Goal: Task Accomplishment & Management: Use online tool/utility

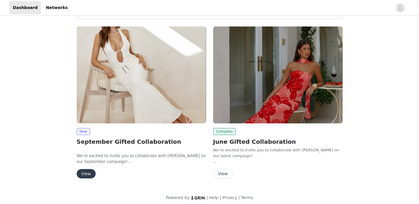
scroll to position [43, 0]
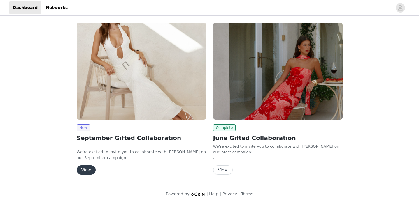
click at [86, 172] on button "View" at bounding box center [86, 170] width 19 height 9
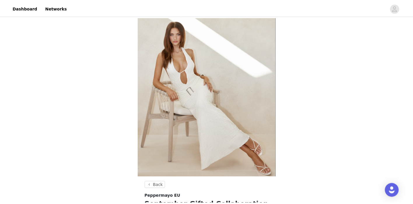
scroll to position [46, 0]
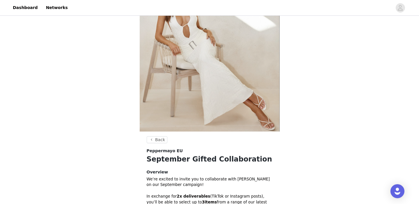
drag, startPoint x: 3, startPoint y: 76, endPoint x: 6, endPoint y: 76, distance: 3.5
click at [6, 76] on div "Back Peppermayo EU September Gifted Collaboration Overview We’re excited to inv…" at bounding box center [209, 148] width 419 height 355
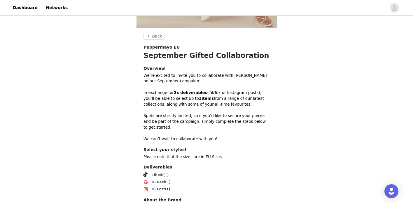
scroll to position [190, 0]
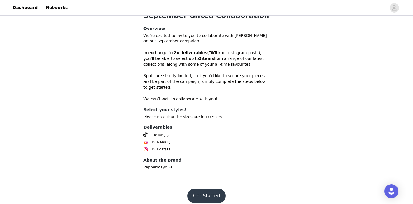
click at [204, 189] on button "Get Started" at bounding box center [206, 196] width 39 height 14
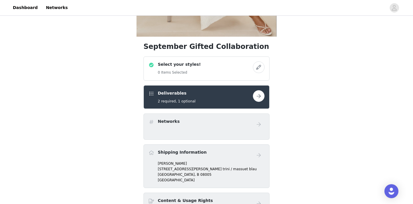
scroll to position [157, 0]
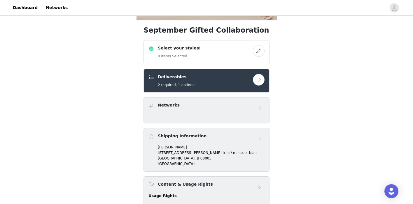
click at [258, 52] on button "button" at bounding box center [259, 51] width 12 height 12
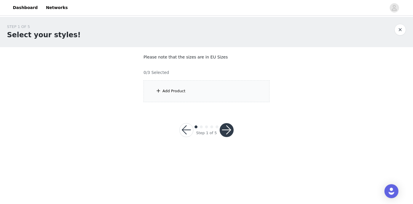
click at [182, 89] on div "Add Product" at bounding box center [173, 91] width 23 height 6
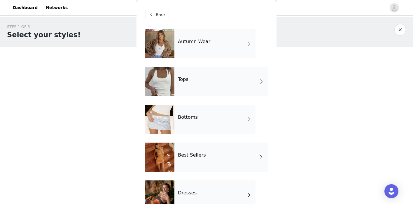
click at [196, 44] on h4 "Autumn Wear" at bounding box center [194, 41] width 32 height 5
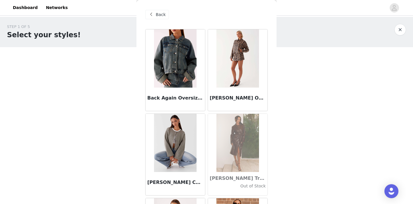
click at [238, 55] on img at bounding box center [237, 58] width 42 height 58
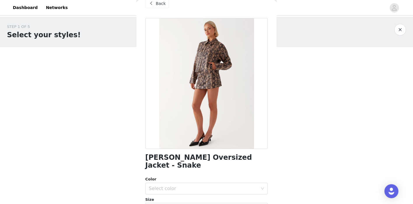
scroll to position [18, 0]
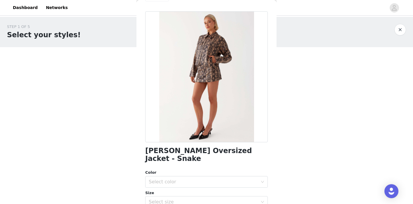
click at [210, 43] on div at bounding box center [206, 76] width 122 height 131
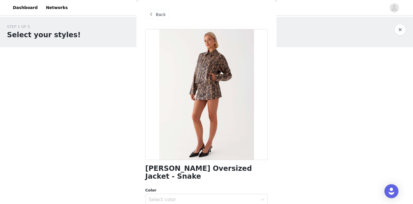
click at [162, 14] on span "Back" at bounding box center [161, 15] width 10 height 6
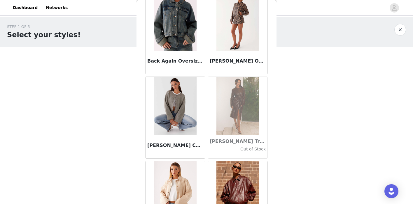
scroll to position [37, 0]
click at [242, 111] on img at bounding box center [237, 106] width 42 height 58
click at [186, 108] on img at bounding box center [175, 106] width 42 height 58
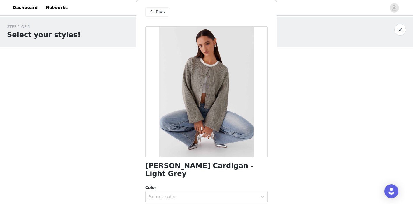
scroll to position [0, 0]
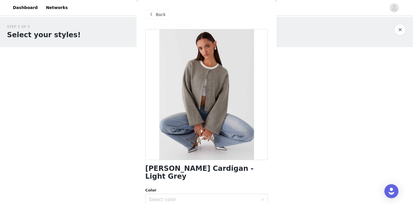
click at [159, 14] on span "Back" at bounding box center [161, 15] width 10 height 6
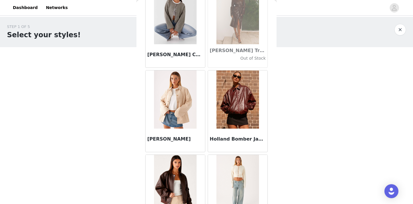
scroll to position [129, 0]
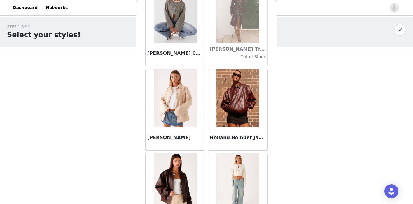
click at [242, 92] on img at bounding box center [237, 98] width 42 height 58
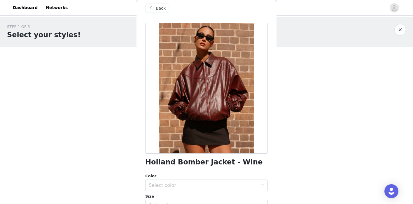
scroll to position [7, 0]
click at [155, 9] on div "Back" at bounding box center [157, 7] width 24 height 9
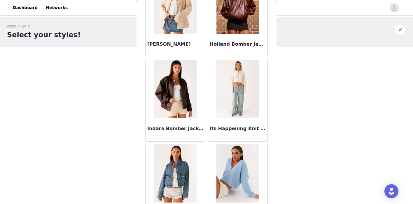
scroll to position [223, 0]
click at [176, 90] on img at bounding box center [175, 89] width 43 height 58
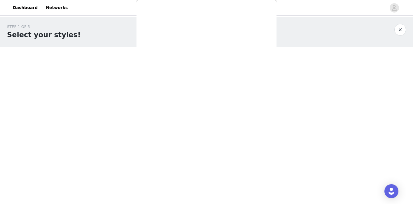
scroll to position [0, 0]
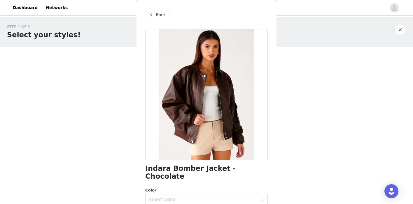
click at [160, 15] on span "Back" at bounding box center [161, 15] width 10 height 6
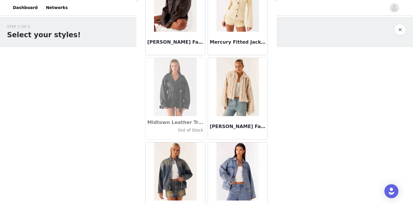
scroll to position [565, 0]
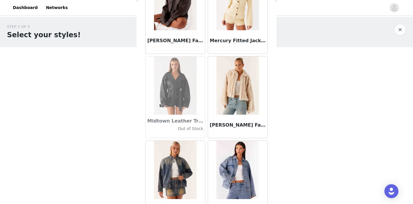
click at [237, 88] on img at bounding box center [237, 86] width 42 height 58
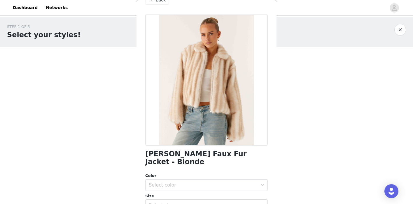
scroll to position [0, 0]
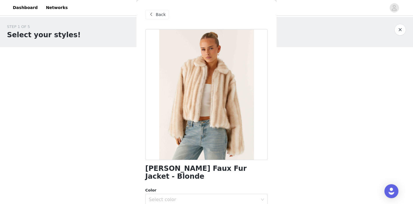
click at [157, 15] on span "Back" at bounding box center [161, 15] width 10 height 6
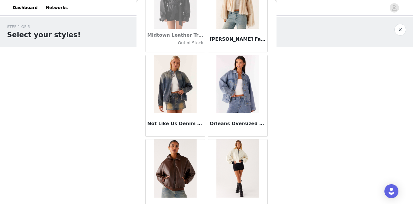
scroll to position [688, 0]
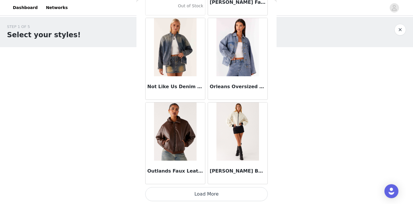
click at [213, 195] on button "Load More" at bounding box center [206, 194] width 122 height 14
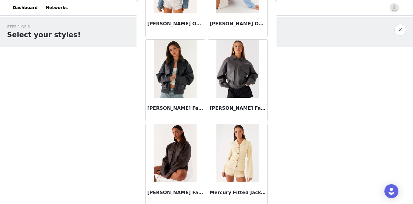
scroll to position [424, 0]
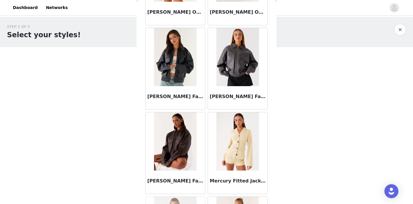
click at [240, 42] on img at bounding box center [237, 57] width 43 height 58
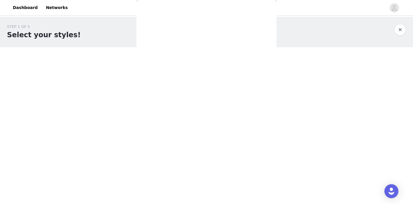
scroll to position [0, 0]
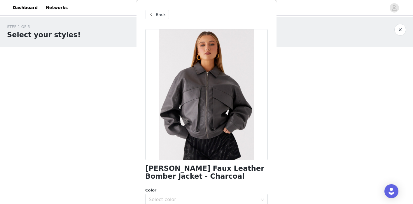
click at [166, 15] on div "Back" at bounding box center [157, 14] width 24 height 9
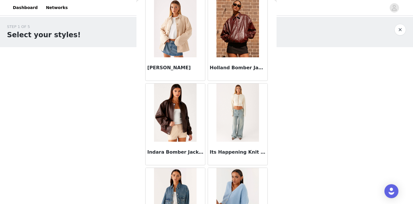
click at [185, 110] on img at bounding box center [175, 113] width 43 height 58
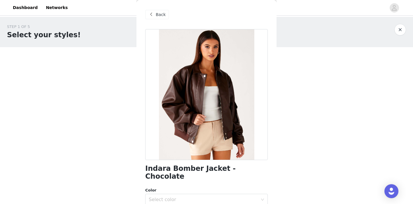
click at [157, 14] on span "Back" at bounding box center [161, 15] width 10 height 6
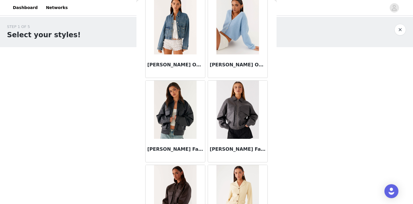
scroll to position [371, 0]
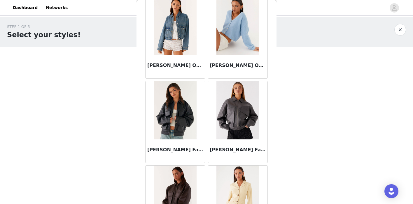
click at [182, 122] on img at bounding box center [175, 110] width 42 height 58
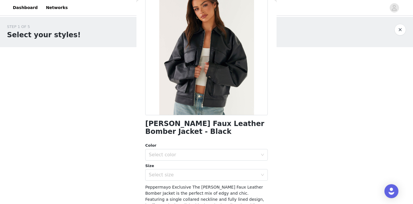
scroll to position [0, 0]
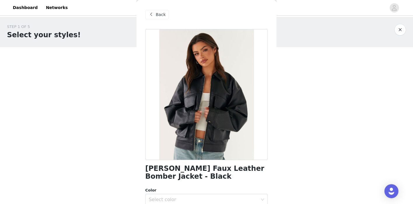
click at [160, 13] on span "Back" at bounding box center [161, 15] width 10 height 6
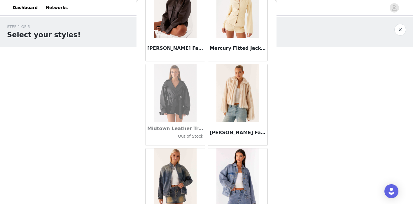
scroll to position [570, 0]
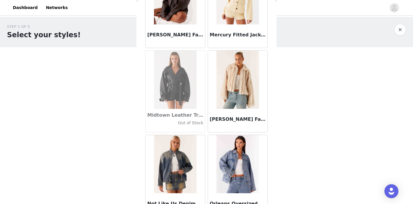
click at [171, 83] on img at bounding box center [175, 80] width 43 height 58
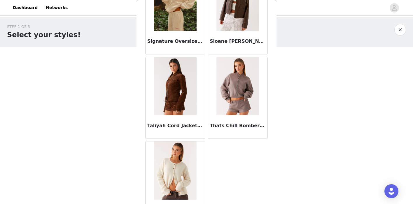
scroll to position [1007, 0]
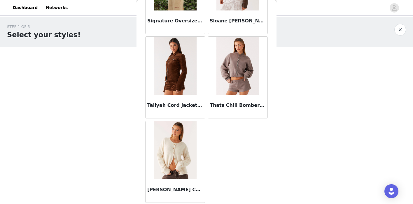
click at [187, 63] on img at bounding box center [175, 66] width 42 height 58
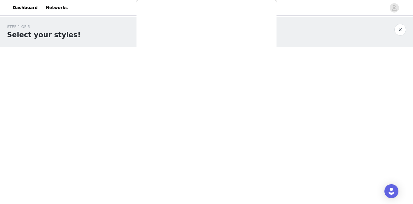
scroll to position [0, 0]
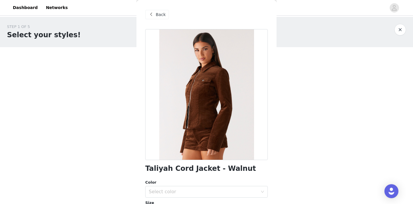
click at [157, 13] on span "Back" at bounding box center [161, 15] width 10 height 6
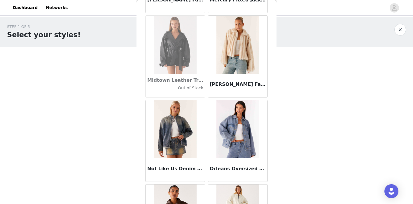
click at [233, 75] on div "[PERSON_NAME] Faux Fur Jacket - Blonde" at bounding box center [237, 85] width 59 height 23
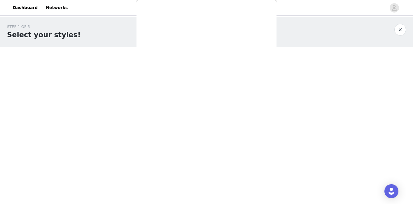
scroll to position [103, 0]
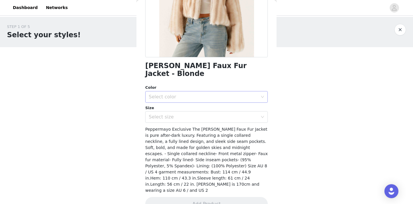
click at [209, 92] on div "Select color" at bounding box center [205, 97] width 112 height 11
click at [197, 101] on li "Blonde" at bounding box center [206, 101] width 122 height 9
click at [197, 114] on div "Select size" at bounding box center [203, 117] width 109 height 6
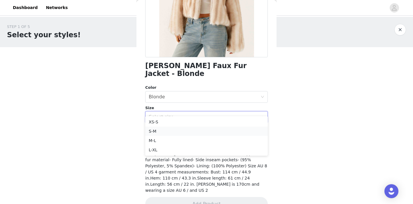
click at [191, 129] on li "S-M" at bounding box center [206, 131] width 122 height 9
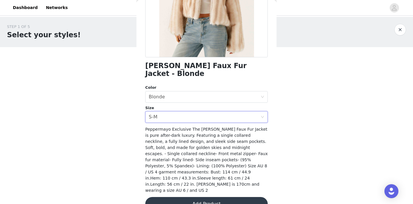
click at [193, 197] on button "Add Product" at bounding box center [206, 204] width 122 height 14
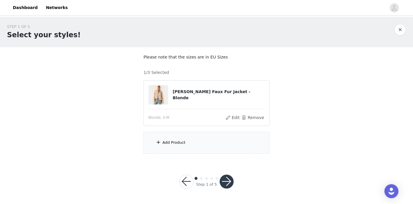
click at [169, 138] on div "Add Product" at bounding box center [206, 143] width 126 height 22
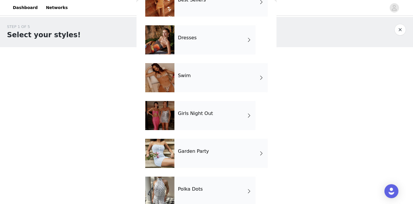
scroll to position [166, 0]
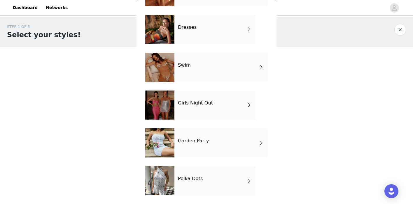
click at [192, 178] on h4 "Polka Dots" at bounding box center [190, 178] width 25 height 5
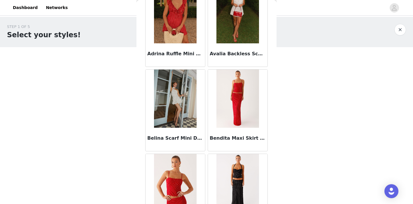
scroll to position [0, 0]
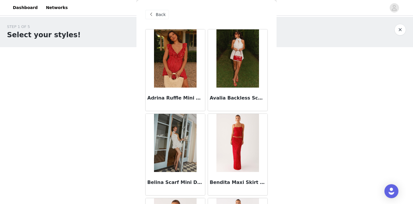
click at [159, 14] on span "Back" at bounding box center [161, 15] width 10 height 6
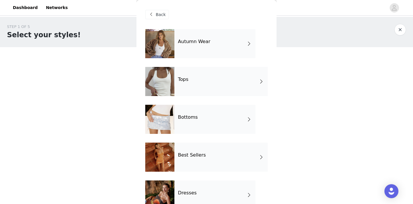
scroll to position [166, 0]
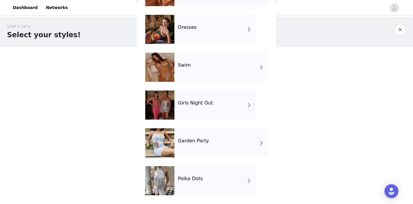
click at [187, 147] on div "Garden Party" at bounding box center [220, 143] width 93 height 29
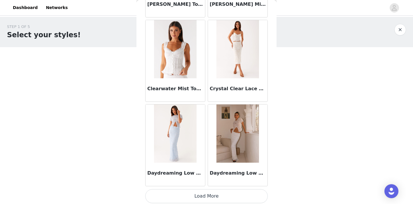
scroll to position [688, 0]
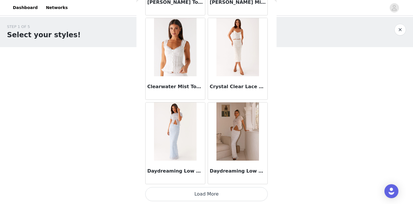
click at [188, 190] on button "Load More" at bounding box center [206, 194] width 122 height 14
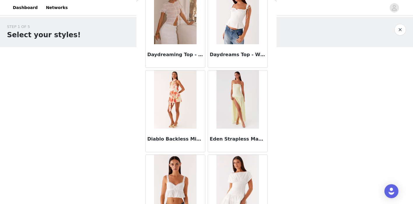
scroll to position [974, 0]
click at [185, 53] on h3 "Daydreaming Top - White" at bounding box center [175, 54] width 56 height 7
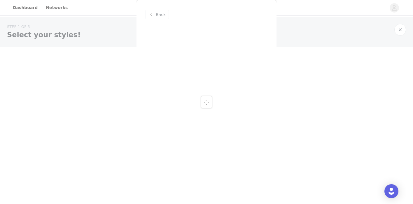
scroll to position [0, 0]
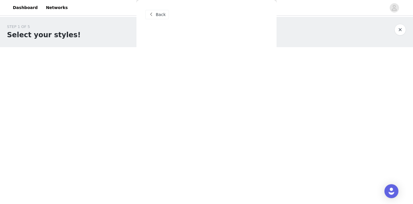
click at [156, 12] on span "Back" at bounding box center [161, 15] width 10 height 6
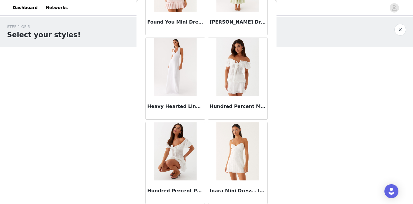
scroll to position [1533, 0]
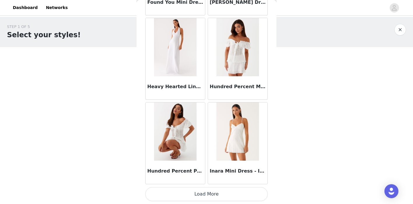
click at [190, 193] on button "Load More" at bounding box center [206, 194] width 122 height 14
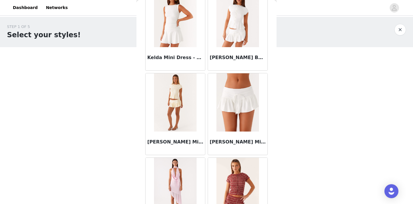
scroll to position [1733, 0]
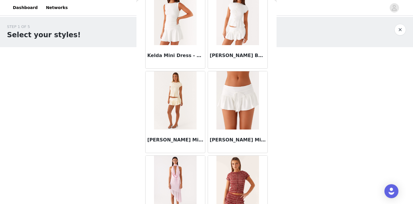
click at [235, 93] on img at bounding box center [237, 100] width 42 height 58
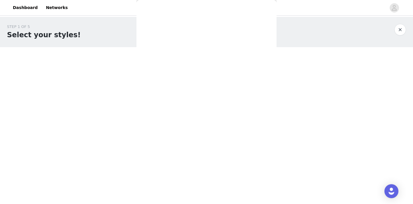
scroll to position [0, 0]
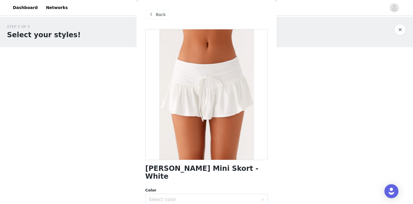
click at [157, 15] on span "Back" at bounding box center [161, 15] width 10 height 6
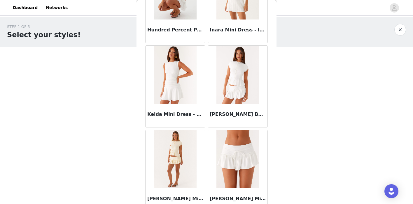
scroll to position [1676, 0]
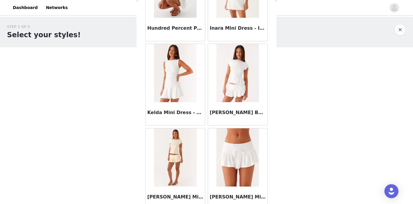
click at [180, 66] on img at bounding box center [175, 73] width 42 height 58
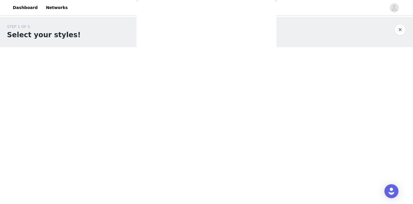
scroll to position [0, 0]
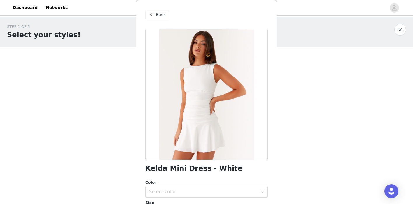
click at [162, 16] on span "Back" at bounding box center [161, 15] width 10 height 6
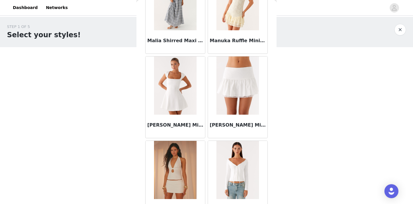
scroll to position [2378, 0]
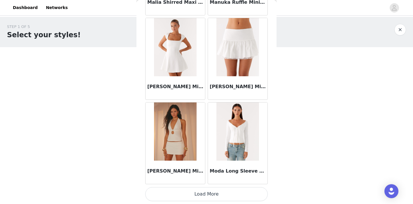
click at [208, 194] on button "Load More" at bounding box center [206, 194] width 122 height 14
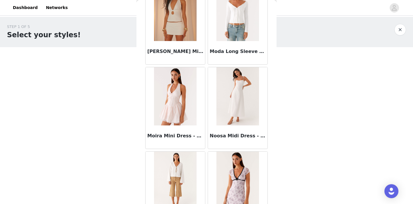
scroll to position [2501, 0]
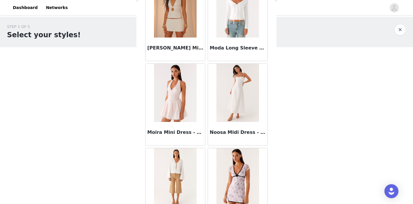
click at [182, 27] on img at bounding box center [175, 8] width 42 height 58
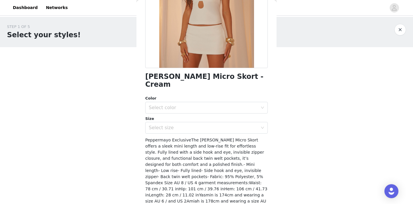
scroll to position [102, 0]
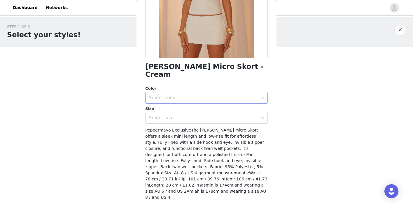
click at [207, 95] on div "Select color" at bounding box center [203, 98] width 109 height 6
click at [207, 86] on div "Color" at bounding box center [206, 89] width 122 height 6
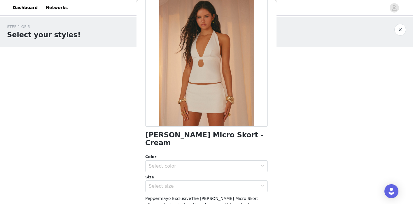
scroll to position [9, 0]
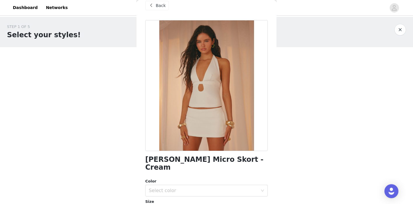
click at [159, 2] on div "Back" at bounding box center [157, 5] width 24 height 9
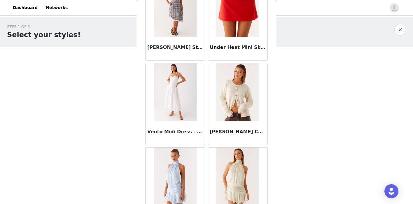
scroll to position [3223, 0]
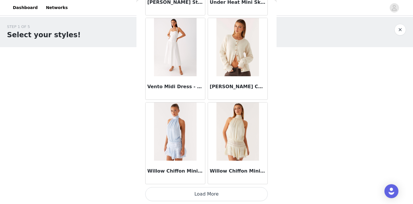
click at [199, 195] on button "Load More" at bounding box center [206, 194] width 122 height 14
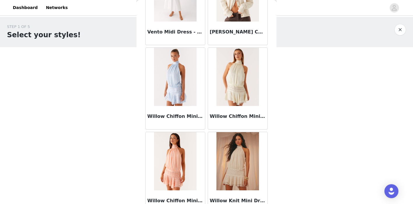
scroll to position [3289, 0]
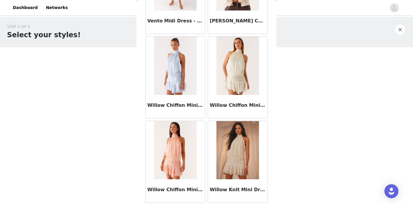
click at [235, 150] on img at bounding box center [237, 150] width 42 height 58
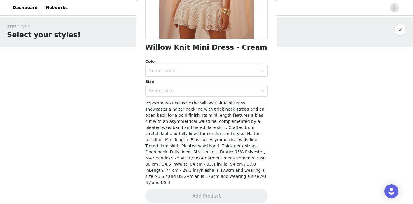
scroll to position [0, 0]
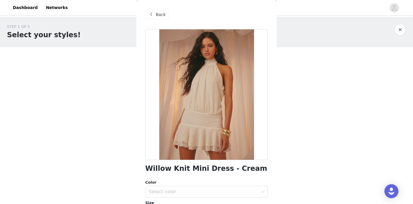
click at [211, 75] on div at bounding box center [206, 94] width 122 height 131
click at [153, 14] on span at bounding box center [150, 14] width 7 height 7
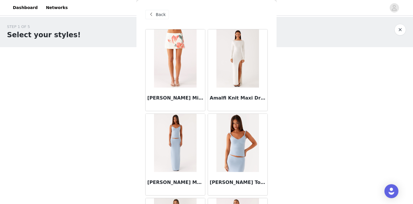
click at [153, 14] on span at bounding box center [150, 14] width 7 height 7
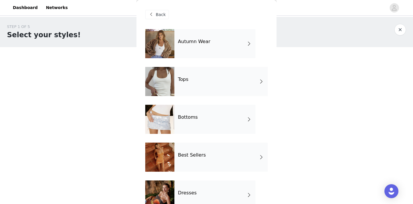
click at [197, 39] on h4 "Autumn Wear" at bounding box center [194, 41] width 32 height 5
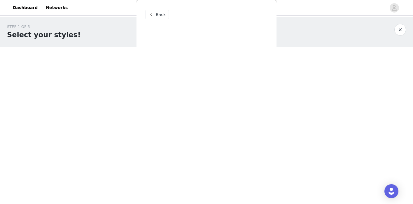
click at [161, 15] on span "Back" at bounding box center [161, 15] width 10 height 6
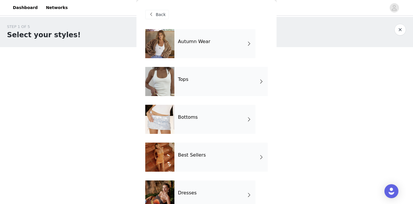
click at [181, 69] on div "Tops" at bounding box center [220, 81] width 93 height 29
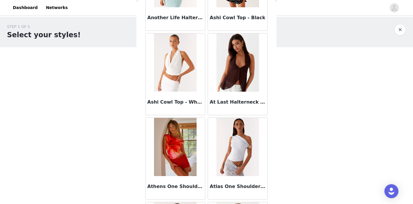
scroll to position [421, 0]
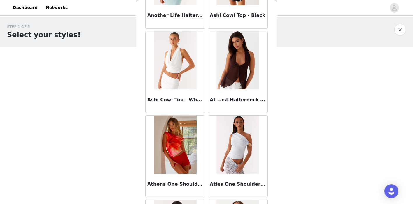
click at [235, 64] on img at bounding box center [237, 60] width 42 height 58
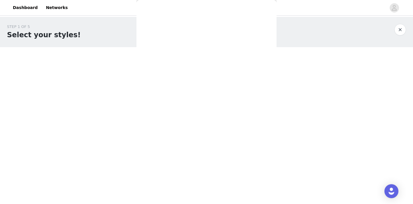
scroll to position [0, 0]
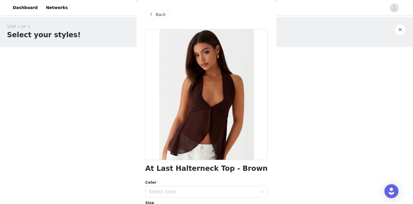
click at [160, 13] on span "Back" at bounding box center [161, 15] width 10 height 6
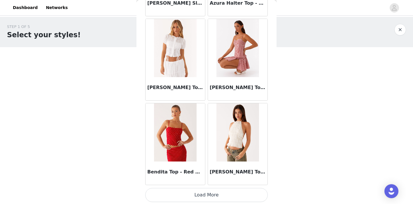
scroll to position [688, 0]
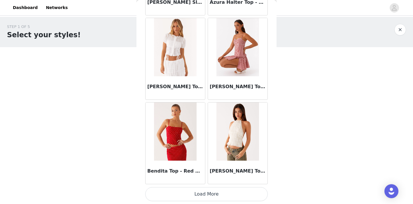
click at [201, 198] on button "Load More" at bounding box center [206, 194] width 122 height 14
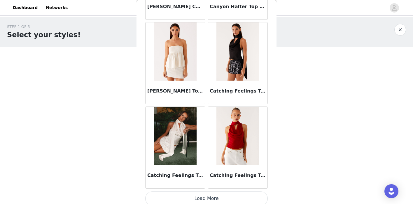
scroll to position [1533, 0]
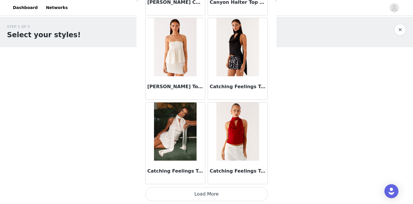
click at [204, 195] on button "Load More" at bounding box center [206, 194] width 122 height 14
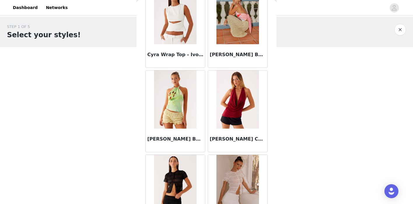
scroll to position [2378, 0]
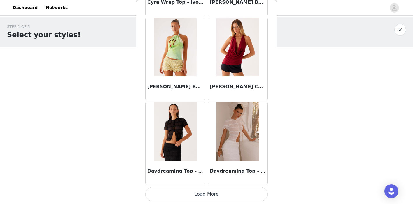
click at [215, 190] on button "Load More" at bounding box center [206, 194] width 122 height 14
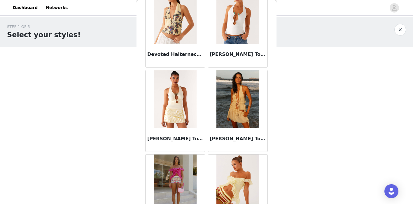
scroll to position [2665, 0]
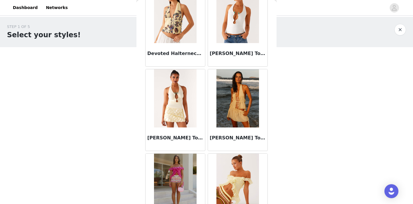
click at [235, 24] on img at bounding box center [237, 14] width 42 height 58
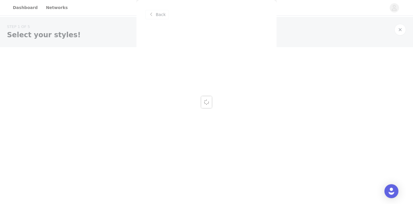
scroll to position [0, 0]
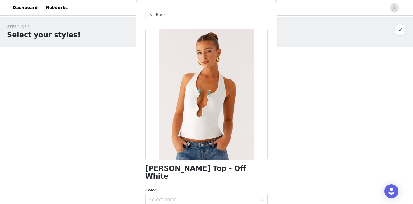
click at [162, 14] on span "Back" at bounding box center [161, 15] width 10 height 6
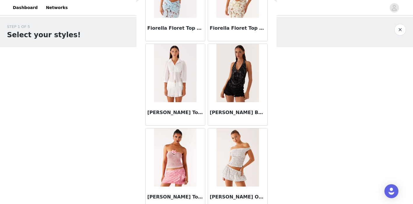
scroll to position [3197, 0]
click at [242, 68] on img at bounding box center [237, 73] width 42 height 58
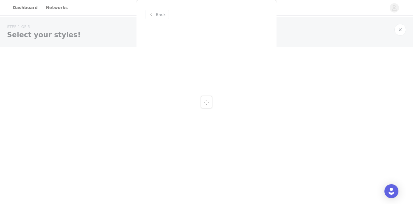
scroll to position [0, 0]
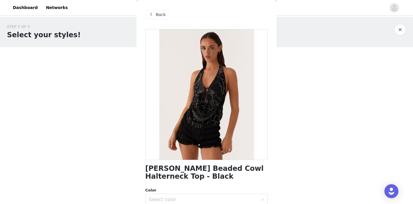
click at [158, 14] on span "Back" at bounding box center [161, 15] width 10 height 6
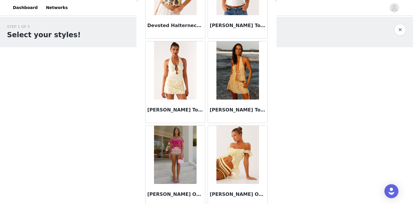
scroll to position [3223, 0]
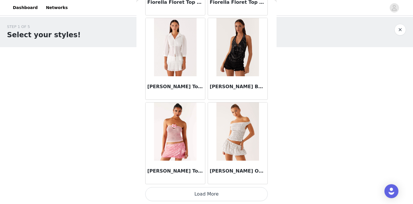
click at [208, 194] on button "Load More" at bounding box center [206, 194] width 122 height 14
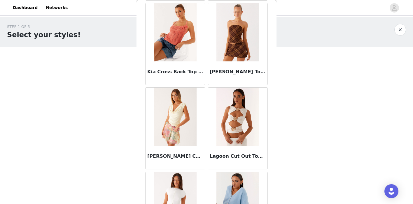
scroll to position [4068, 0]
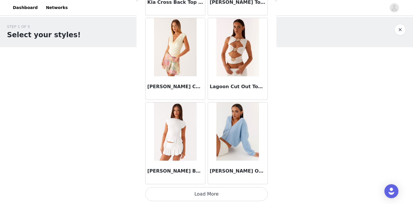
click at [208, 195] on button "Load More" at bounding box center [206, 194] width 122 height 14
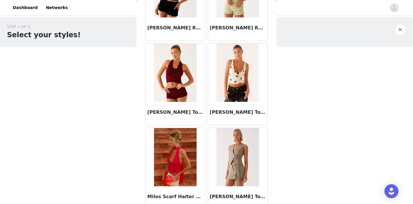
scroll to position [4914, 0]
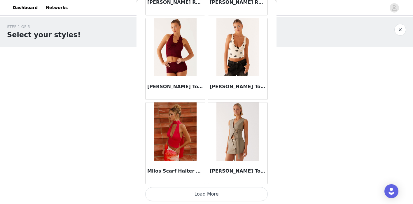
click at [204, 193] on button "Load More" at bounding box center [206, 194] width 122 height 14
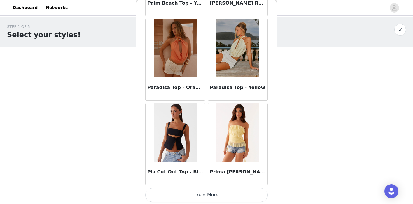
scroll to position [5759, 0]
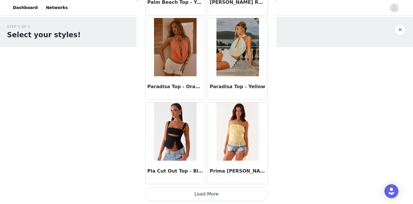
click at [210, 192] on button "Load More" at bounding box center [206, 194] width 122 height 14
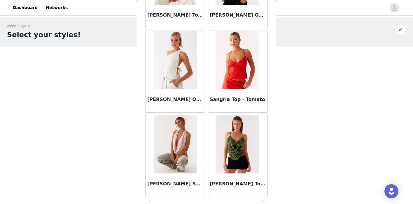
scroll to position [6604, 0]
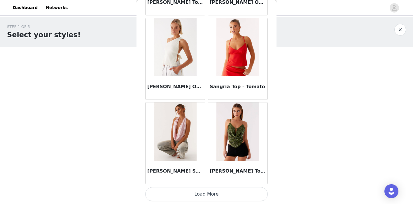
click at [204, 196] on button "Load More" at bounding box center [206, 194] width 122 height 14
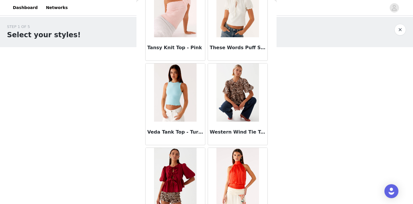
scroll to position [7449, 0]
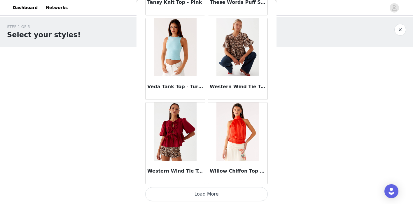
click at [215, 193] on button "Load More" at bounding box center [206, 194] width 122 height 14
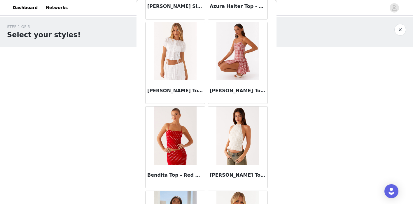
scroll to position [0, 0]
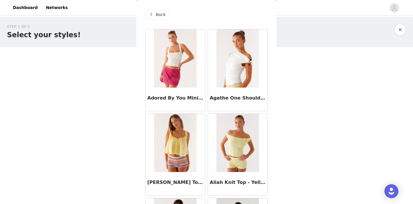
click at [162, 13] on span "Back" at bounding box center [161, 15] width 10 height 6
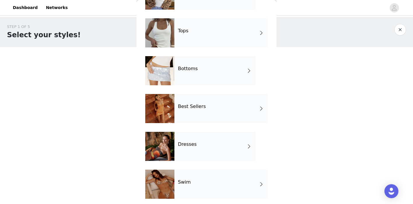
scroll to position [57, 0]
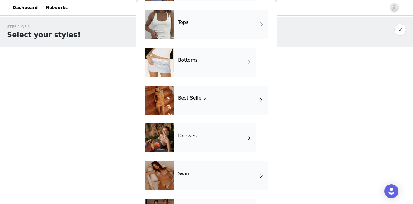
click at [186, 95] on div "Best Sellers" at bounding box center [220, 100] width 93 height 29
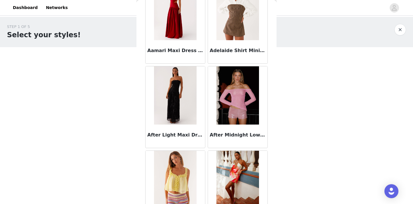
scroll to position [48, 0]
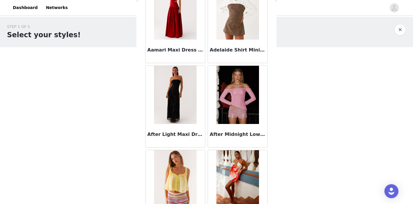
click at [235, 101] on img at bounding box center [237, 95] width 42 height 58
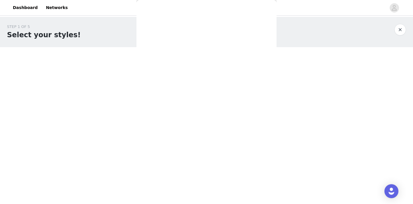
scroll to position [0, 0]
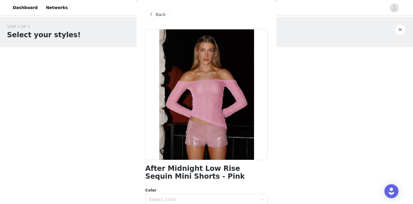
click at [157, 13] on span "Back" at bounding box center [161, 15] width 10 height 6
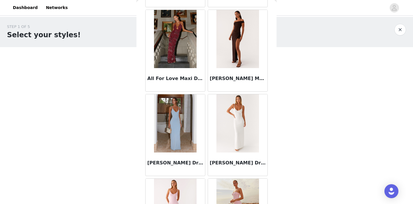
scroll to position [449, 0]
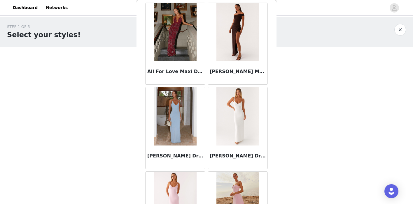
click at [182, 47] on img at bounding box center [175, 32] width 42 height 58
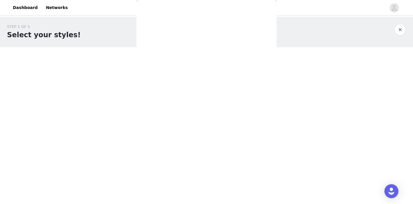
scroll to position [0, 0]
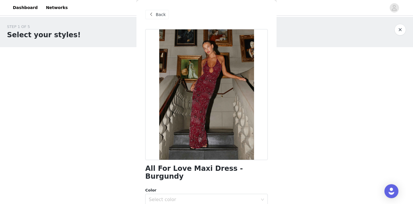
click at [155, 15] on div "Back" at bounding box center [157, 14] width 24 height 9
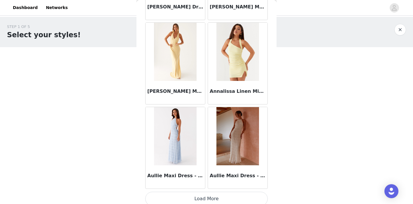
scroll to position [688, 0]
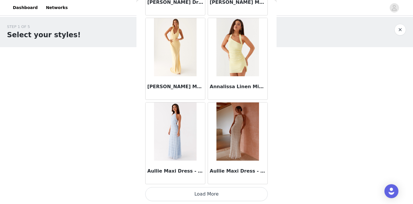
click at [209, 196] on button "Load More" at bounding box center [206, 194] width 122 height 14
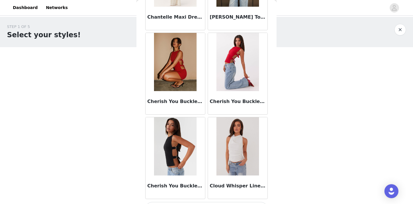
scroll to position [1523, 0]
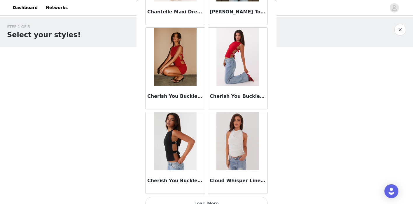
click at [190, 61] on img at bounding box center [175, 57] width 42 height 58
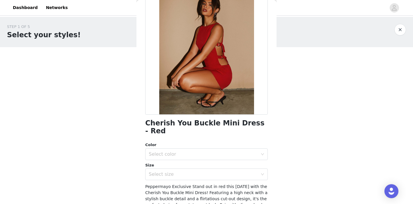
scroll to position [0, 0]
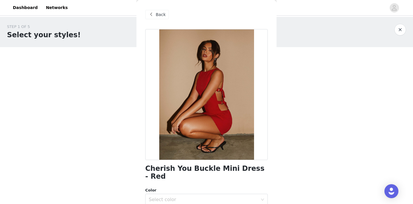
click at [159, 12] on span "Back" at bounding box center [161, 15] width 10 height 6
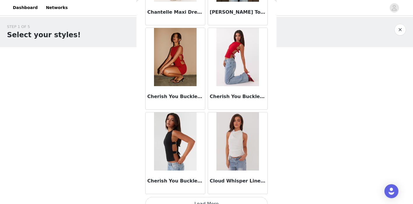
scroll to position [1533, 0]
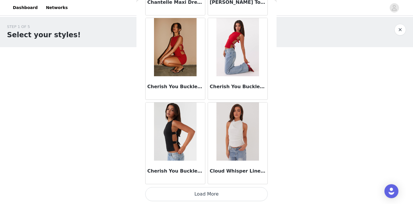
click at [211, 193] on button "Load More" at bounding box center [206, 194] width 122 height 14
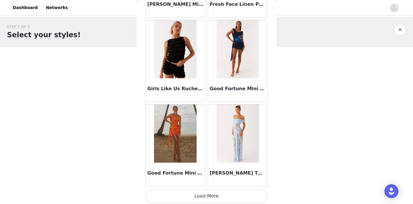
scroll to position [2378, 0]
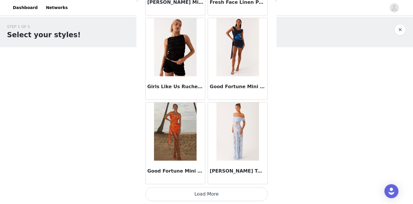
click at [205, 194] on button "Load More" at bounding box center [206, 194] width 122 height 14
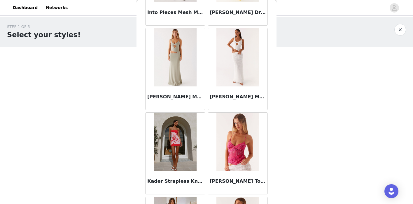
scroll to position [2877, 0]
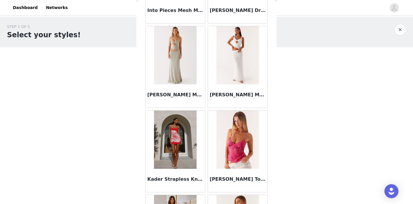
click at [189, 64] on img at bounding box center [175, 55] width 42 height 58
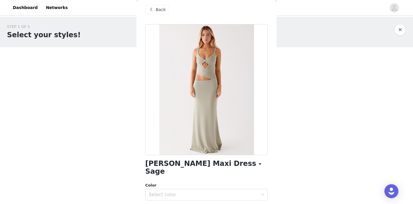
scroll to position [0, 0]
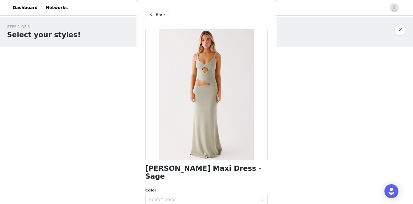
click at [157, 14] on span "Back" at bounding box center [161, 15] width 10 height 6
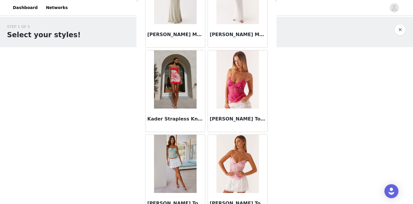
scroll to position [2944, 0]
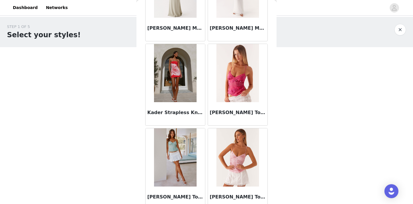
click at [182, 74] on img at bounding box center [175, 73] width 42 height 58
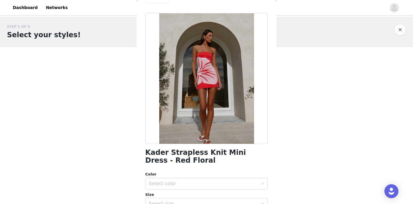
scroll to position [1, 0]
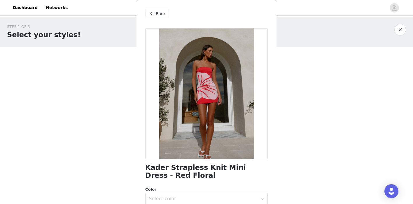
click at [154, 12] on div "Back" at bounding box center [157, 13] width 24 height 9
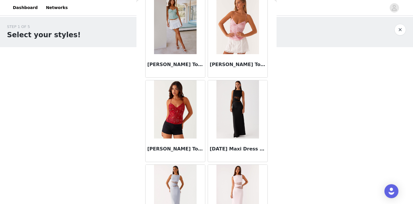
scroll to position [3075, 0]
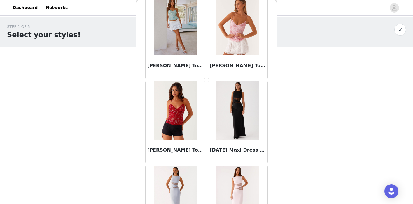
click at [229, 117] on img at bounding box center [237, 111] width 42 height 58
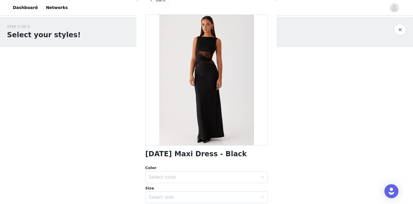
scroll to position [0, 0]
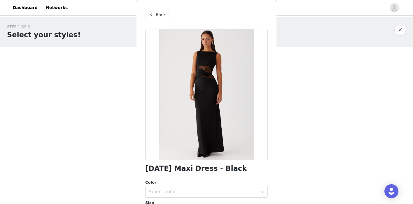
click at [151, 13] on span at bounding box center [150, 14] width 7 height 7
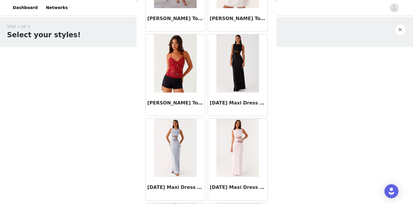
scroll to position [3223, 0]
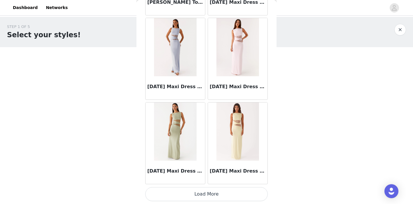
click at [212, 195] on button "Load More" at bounding box center [206, 194] width 122 height 14
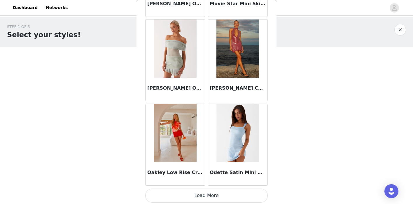
scroll to position [4068, 0]
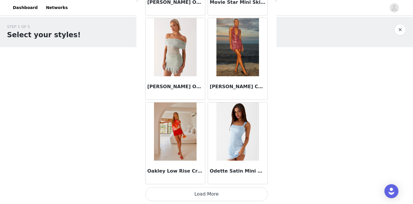
click at [215, 192] on button "Load More" at bounding box center [206, 194] width 122 height 14
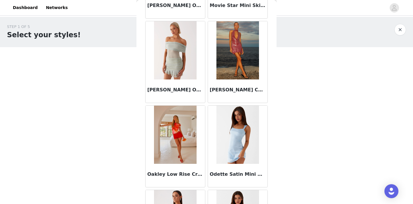
scroll to position [4093, 0]
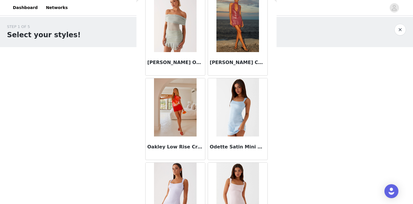
click at [236, 41] on img at bounding box center [237, 23] width 42 height 58
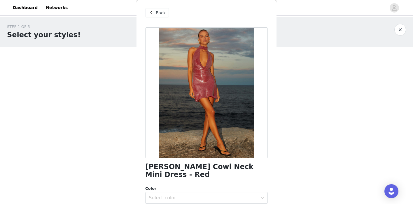
scroll to position [0, 0]
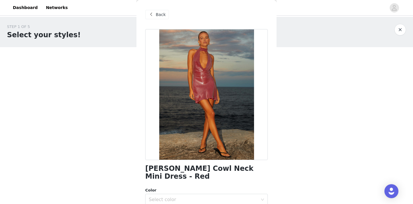
click at [161, 14] on span "Back" at bounding box center [161, 15] width 10 height 6
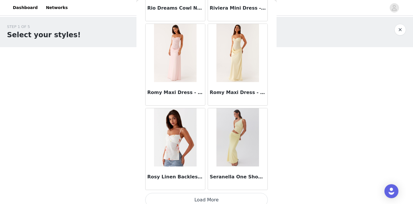
scroll to position [4914, 0]
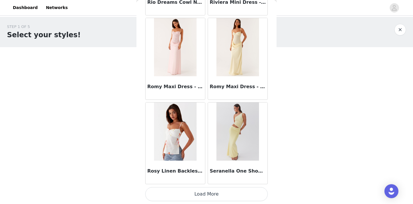
click at [215, 193] on button "Load More" at bounding box center [206, 194] width 122 height 14
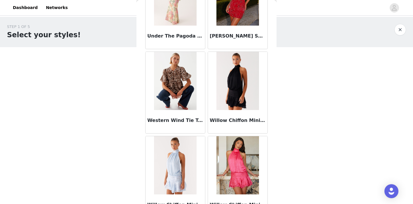
scroll to position [5642, 0]
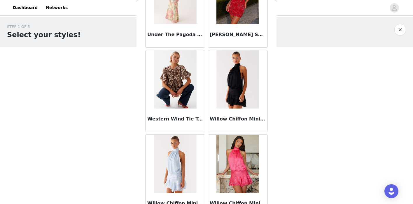
click at [231, 93] on img at bounding box center [237, 79] width 42 height 58
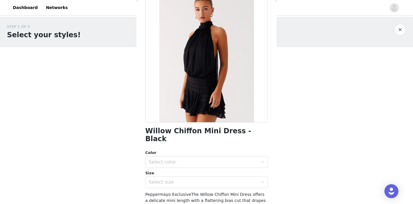
scroll to position [81, 0]
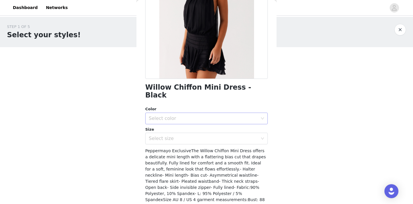
click at [201, 116] on div "Select color" at bounding box center [203, 119] width 109 height 6
click at [196, 125] on li "Black" at bounding box center [206, 123] width 122 height 9
click at [193, 136] on div "Select size" at bounding box center [203, 139] width 109 height 6
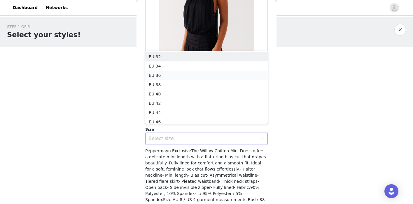
scroll to position [3, 0]
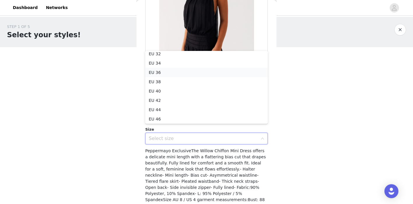
click at [196, 71] on li "EU 36" at bounding box center [206, 72] width 122 height 9
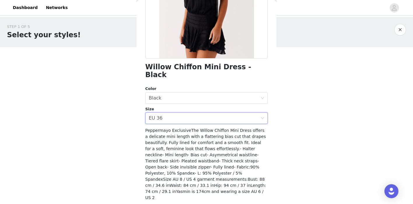
scroll to position [109, 0]
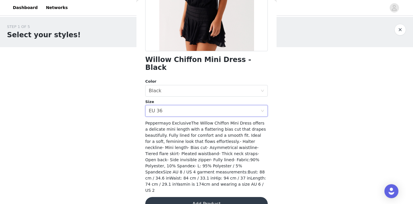
click at [193, 197] on button "Add Product" at bounding box center [206, 204] width 122 height 14
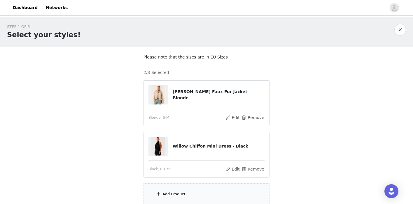
scroll to position [50, 0]
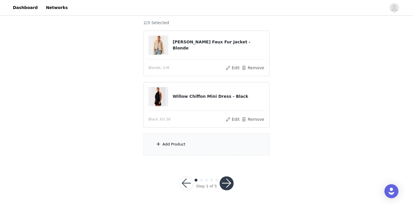
click at [176, 143] on div "Add Product" at bounding box center [173, 145] width 23 height 6
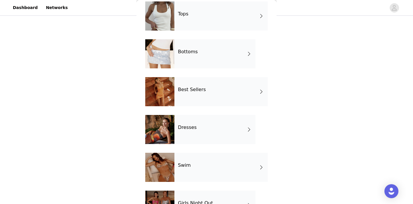
scroll to position [166, 0]
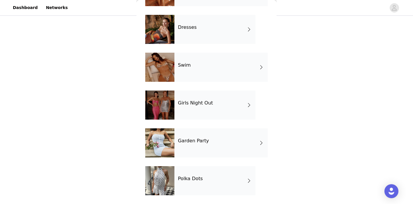
click at [196, 99] on div "Girls Night Out" at bounding box center [214, 105] width 81 height 29
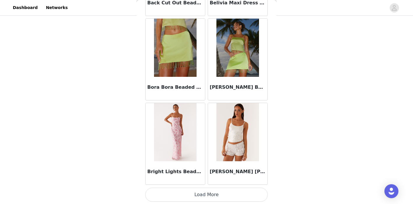
scroll to position [688, 0]
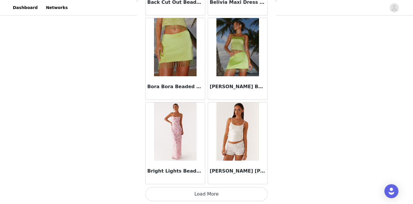
click at [204, 191] on button "Load More" at bounding box center [206, 194] width 122 height 14
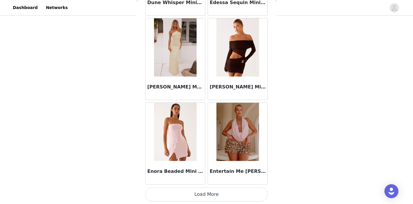
scroll to position [1533, 0]
click at [215, 193] on button "Load More" at bounding box center [206, 194] width 122 height 14
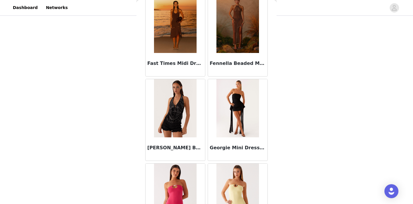
scroll to position [1743, 0]
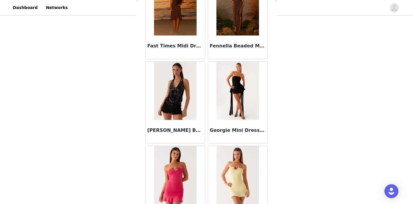
click at [226, 81] on img at bounding box center [237, 91] width 42 height 58
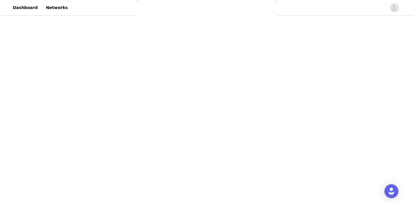
scroll to position [0, 0]
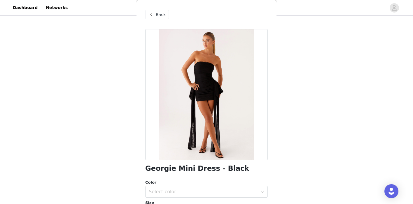
click at [210, 75] on div at bounding box center [206, 94] width 122 height 131
click at [150, 12] on span at bounding box center [150, 14] width 7 height 7
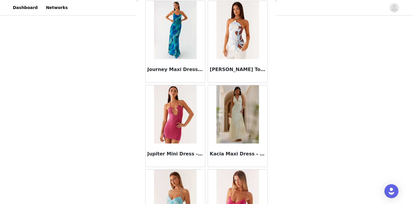
scroll to position [2378, 0]
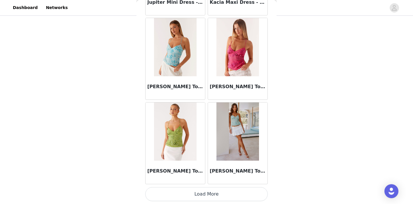
click at [193, 197] on button "Load More" at bounding box center [206, 194] width 122 height 14
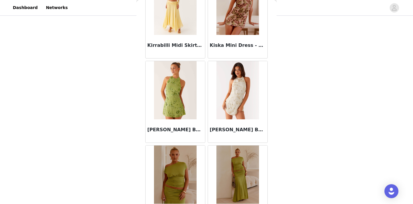
scroll to position [3223, 0]
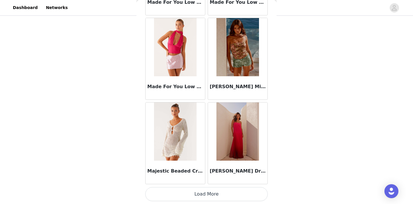
click at [205, 191] on button "Load More" at bounding box center [206, 194] width 122 height 14
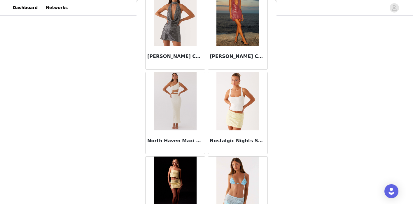
scroll to position [4068, 0]
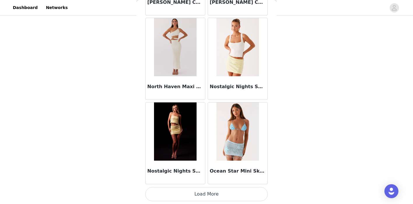
click at [198, 194] on button "Load More" at bounding box center [206, 194] width 122 height 14
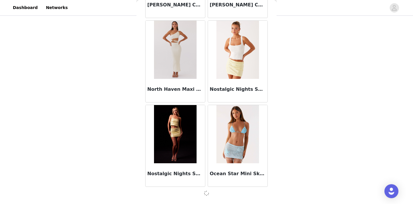
scroll to position [4066, 0]
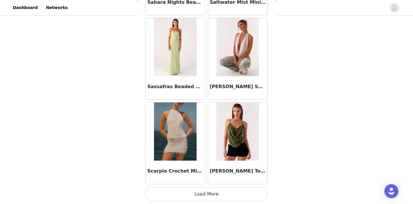
click at [197, 197] on button "Load More" at bounding box center [206, 194] width 122 height 14
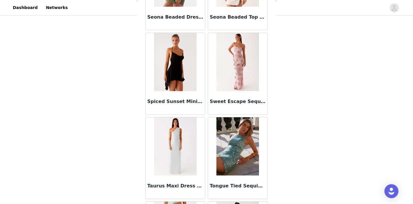
scroll to position [5759, 0]
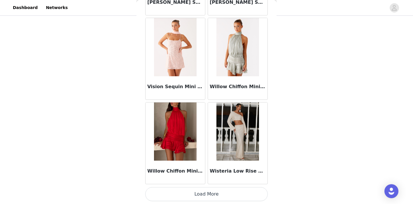
click at [200, 196] on button "Load More" at bounding box center [206, 194] width 122 height 14
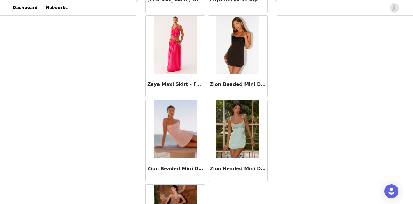
scroll to position [6061, 0]
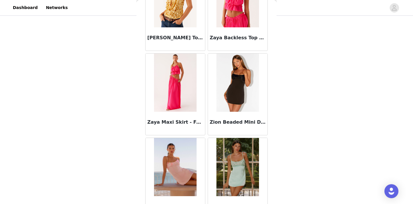
click at [236, 87] on img at bounding box center [237, 83] width 42 height 58
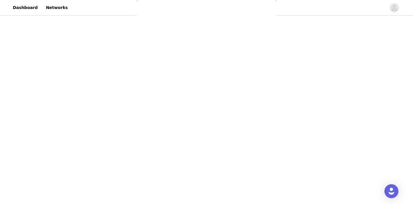
scroll to position [0, 0]
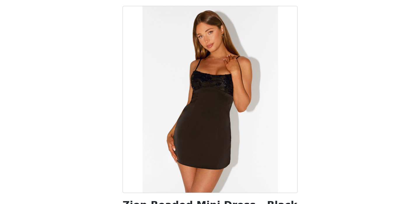
click at [200, 83] on div at bounding box center [206, 94] width 122 height 131
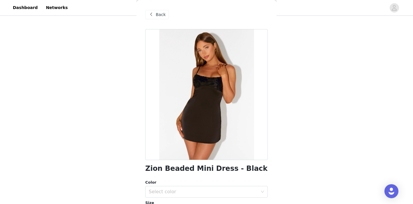
click at [159, 13] on span "Back" at bounding box center [161, 15] width 10 height 6
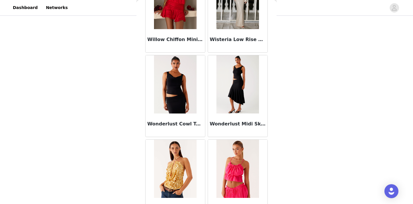
scroll to position [5888, 0]
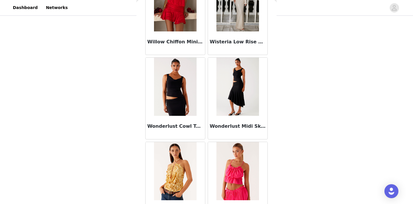
click at [188, 89] on img at bounding box center [175, 87] width 43 height 58
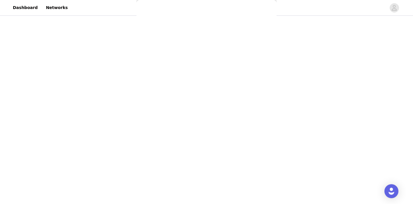
scroll to position [0, 0]
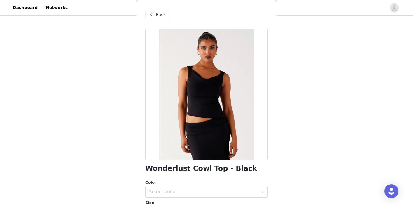
click at [154, 12] on span at bounding box center [150, 14] width 7 height 7
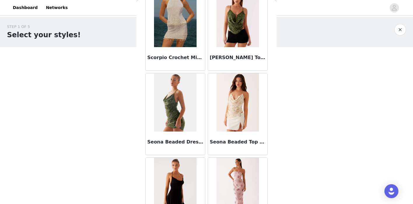
scroll to position [5027, 0]
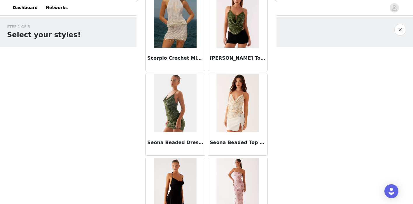
click at [189, 99] on img at bounding box center [175, 103] width 42 height 58
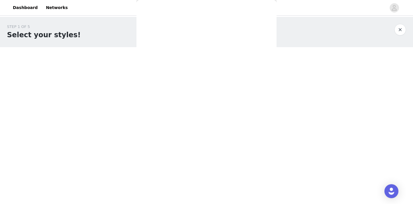
scroll to position [0, 0]
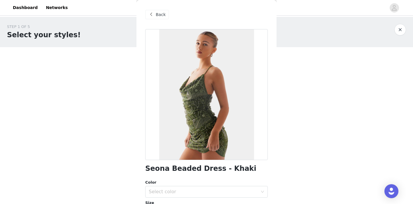
click at [160, 15] on span "Back" at bounding box center [161, 15] width 10 height 6
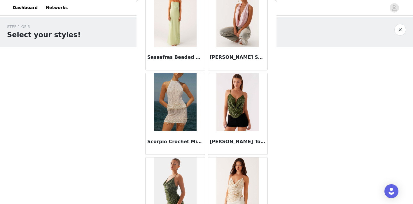
scroll to position [4943, 0]
click at [236, 91] on img at bounding box center [237, 102] width 42 height 58
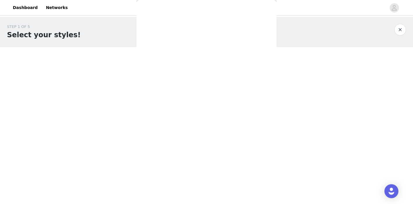
scroll to position [0, 0]
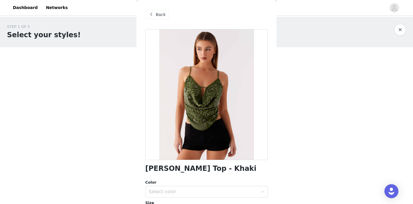
click at [161, 14] on span "Back" at bounding box center [161, 15] width 10 height 6
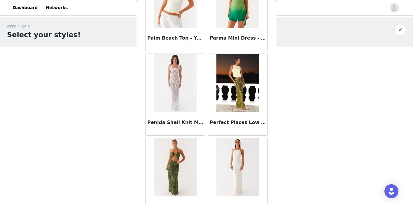
scroll to position [4523, 0]
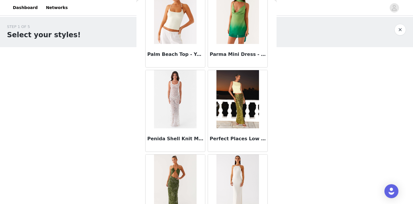
click at [232, 90] on img at bounding box center [237, 99] width 42 height 58
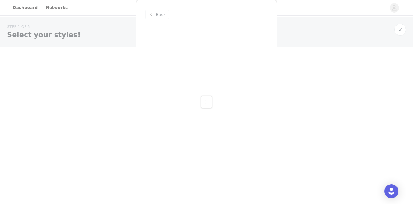
scroll to position [0, 0]
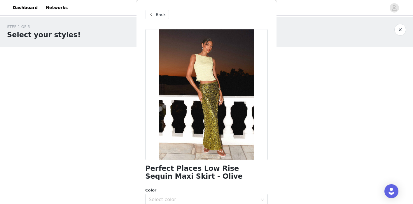
click at [210, 90] on div at bounding box center [206, 94] width 122 height 131
click at [153, 13] on span at bounding box center [150, 14] width 7 height 7
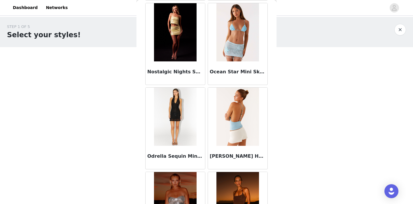
scroll to position [4168, 0]
click at [186, 105] on img at bounding box center [175, 116] width 43 height 58
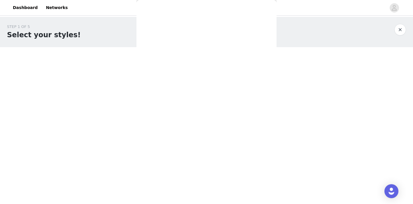
scroll to position [0, 0]
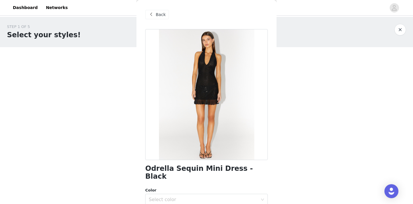
click at [160, 15] on span "Back" at bounding box center [161, 15] width 10 height 6
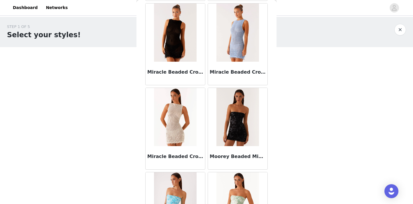
scroll to position [3490, 0]
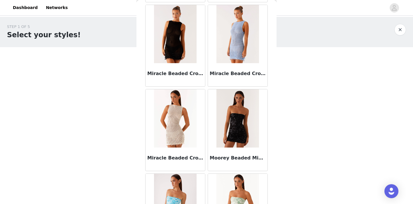
click at [238, 127] on img at bounding box center [237, 118] width 42 height 58
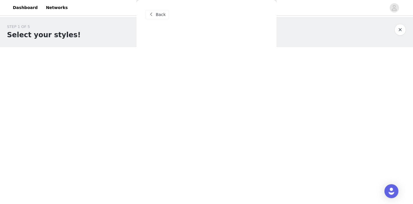
scroll to position [0, 0]
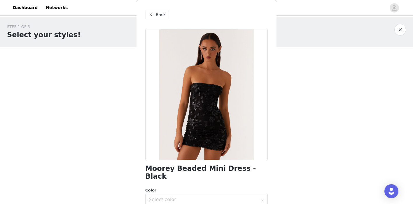
click at [158, 12] on span "Back" at bounding box center [161, 15] width 10 height 6
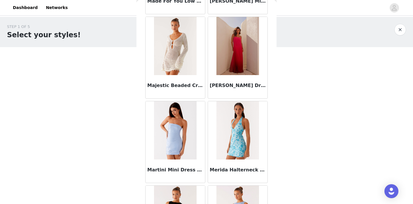
scroll to position [3256, 0]
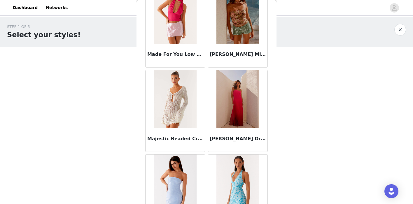
click at [228, 93] on img at bounding box center [237, 99] width 42 height 58
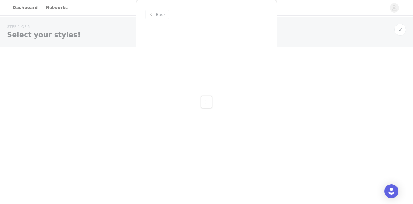
scroll to position [0, 0]
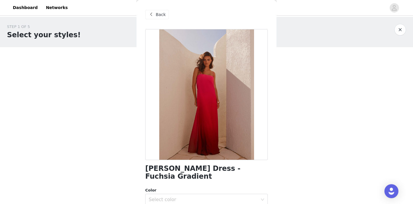
click at [160, 8] on div "Back" at bounding box center [206, 14] width 122 height 29
click at [160, 13] on span "Back" at bounding box center [161, 15] width 10 height 6
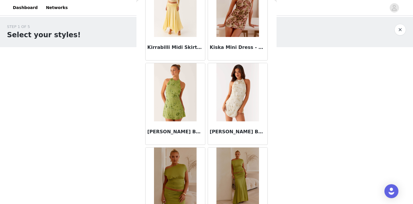
scroll to position [2839, 0]
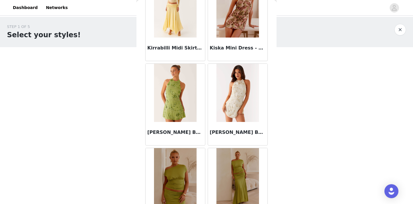
click at [246, 88] on img at bounding box center [237, 93] width 42 height 58
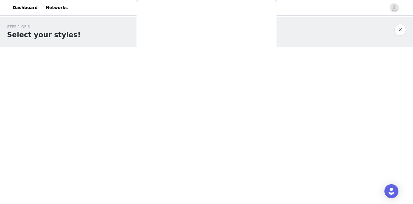
scroll to position [0, 0]
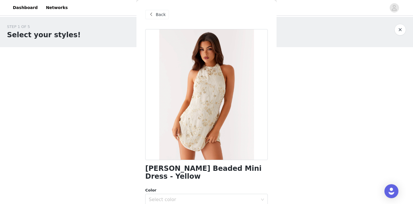
click at [159, 18] on div "Back" at bounding box center [157, 14] width 24 height 9
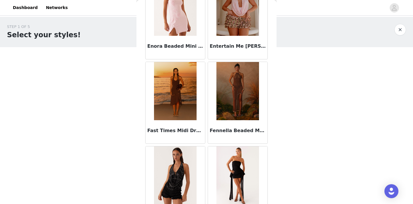
scroll to position [1658, 0]
click at [175, 86] on img at bounding box center [175, 91] width 42 height 58
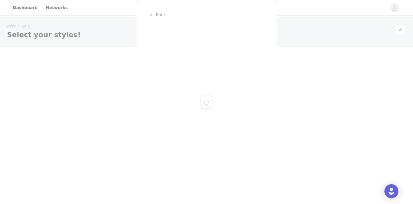
scroll to position [0, 0]
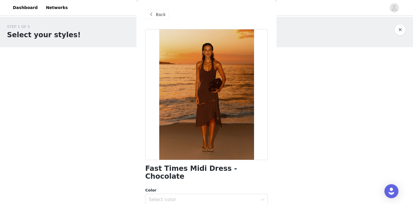
click at [161, 16] on span "Back" at bounding box center [161, 15] width 10 height 6
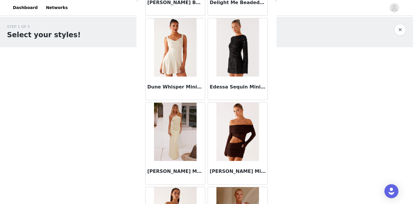
scroll to position [1447, 0]
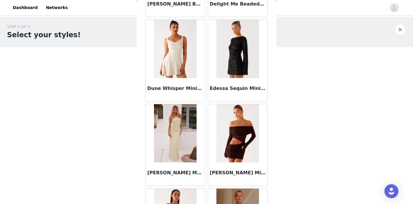
click at [239, 133] on img at bounding box center [237, 133] width 42 height 58
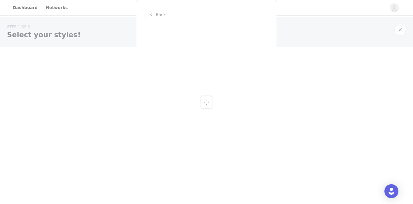
scroll to position [0, 0]
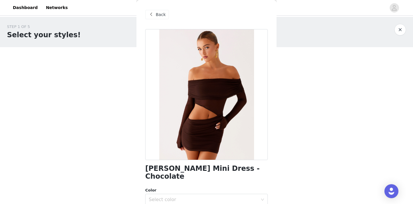
click at [162, 13] on span "Back" at bounding box center [161, 15] width 10 height 6
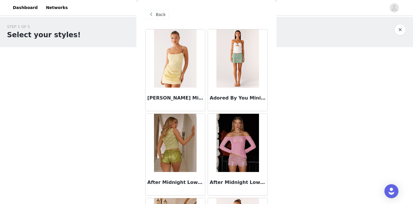
click at [156, 13] on span "Back" at bounding box center [161, 15] width 10 height 6
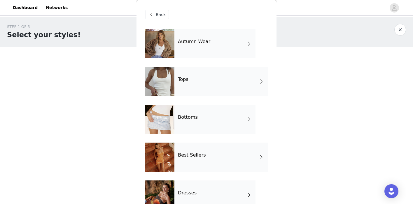
click at [198, 41] on h4 "Autumn Wear" at bounding box center [194, 41] width 32 height 5
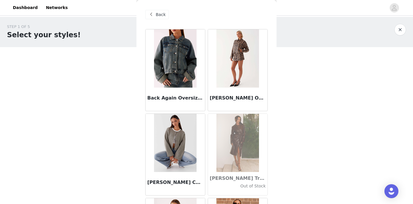
click at [224, 137] on img at bounding box center [237, 143] width 42 height 58
click at [173, 135] on img at bounding box center [175, 143] width 42 height 58
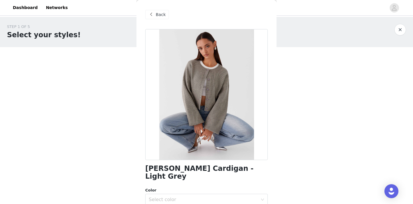
click at [160, 17] on span "Back" at bounding box center [161, 15] width 10 height 6
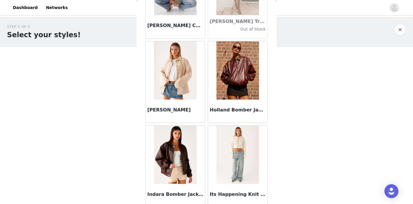
scroll to position [167, 0]
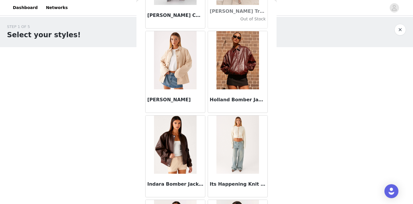
click at [236, 56] on img at bounding box center [237, 60] width 42 height 58
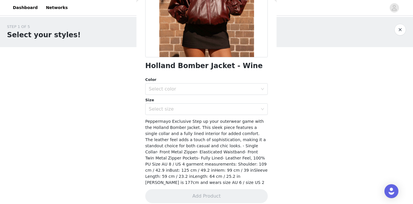
scroll to position [0, 0]
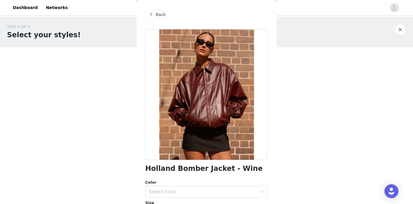
click at [165, 15] on div "Back" at bounding box center [157, 14] width 24 height 9
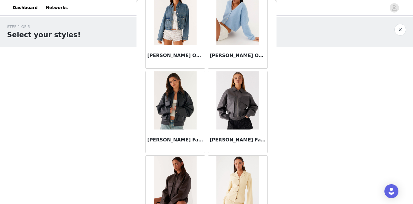
scroll to position [394, 0]
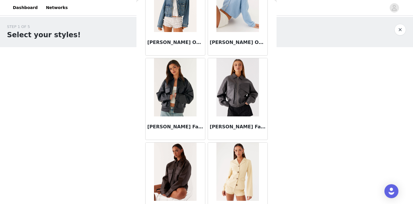
click at [237, 85] on img at bounding box center [237, 87] width 43 height 58
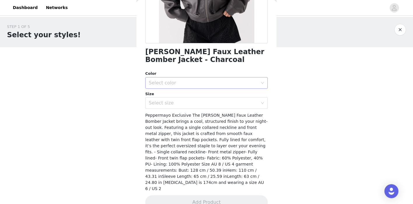
scroll to position [0, 0]
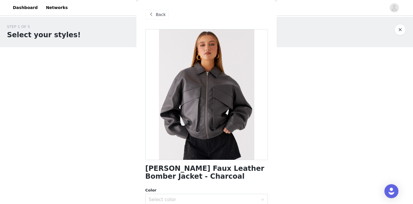
click at [161, 12] on span "Back" at bounding box center [161, 15] width 10 height 6
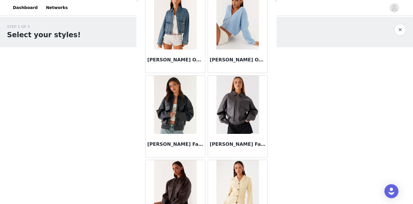
click at [182, 99] on img at bounding box center [175, 105] width 42 height 58
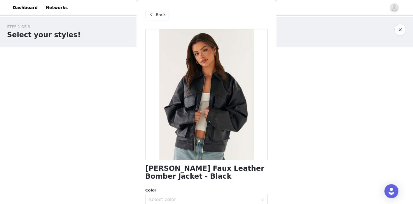
click at [155, 17] on div "Back" at bounding box center [157, 14] width 24 height 9
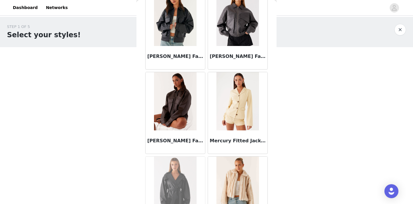
scroll to position [471, 0]
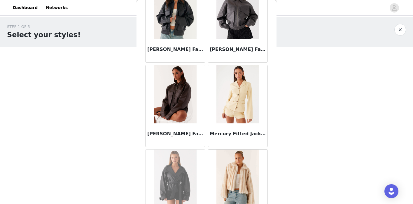
click at [182, 101] on img at bounding box center [175, 94] width 42 height 58
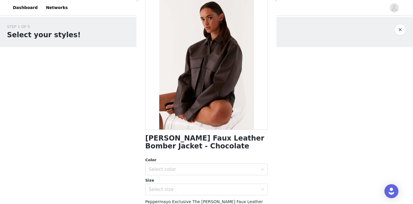
scroll to position [0, 0]
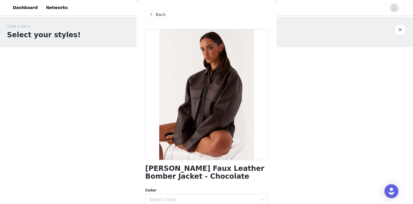
click at [155, 14] on div "Back" at bounding box center [157, 14] width 24 height 9
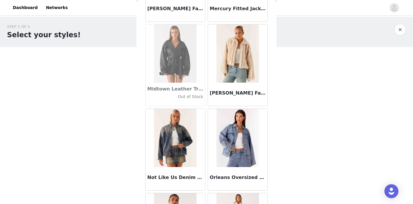
scroll to position [599, 0]
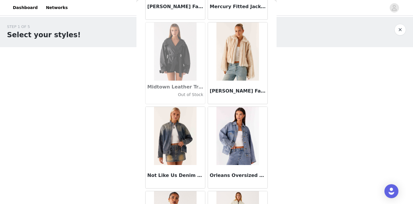
click at [191, 48] on img at bounding box center [175, 51] width 43 height 58
click at [180, 49] on img at bounding box center [175, 51] width 43 height 58
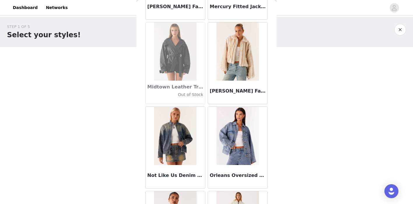
click at [236, 50] on img at bounding box center [237, 51] width 42 height 58
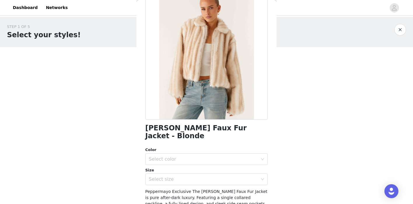
scroll to position [0, 0]
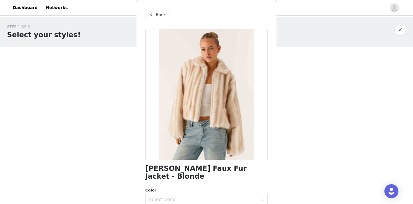
click at [160, 17] on span "Back" at bounding box center [161, 15] width 10 height 6
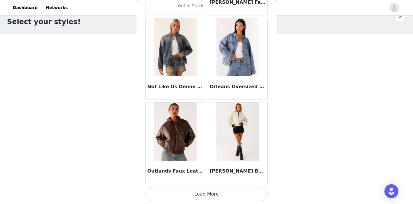
scroll to position [15, 0]
click at [218, 194] on button "Load More" at bounding box center [206, 194] width 122 height 14
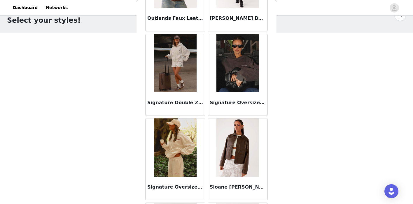
scroll to position [922, 0]
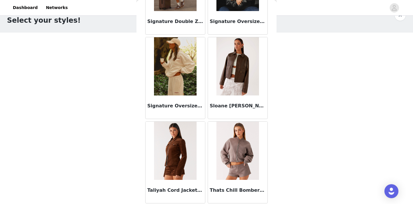
click at [231, 68] on img at bounding box center [237, 66] width 42 height 58
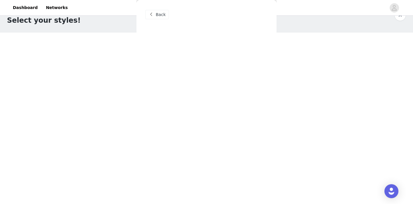
scroll to position [0, 0]
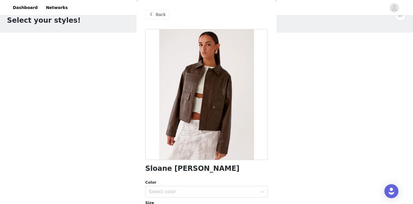
click at [213, 97] on div at bounding box center [206, 94] width 122 height 131
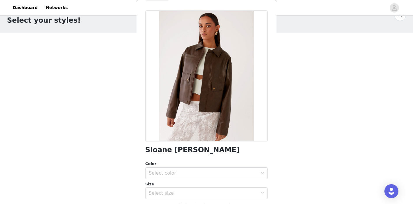
scroll to position [12, 0]
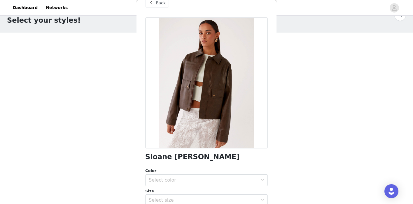
click at [163, 4] on span "Back" at bounding box center [161, 3] width 10 height 6
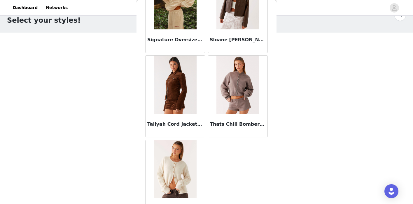
scroll to position [1007, 0]
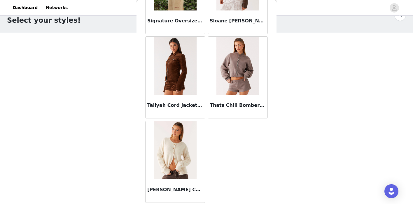
click at [180, 68] on img at bounding box center [175, 66] width 42 height 58
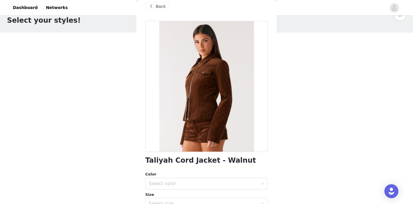
scroll to position [6, 0]
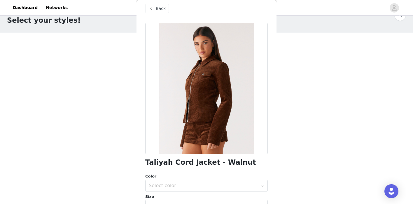
click at [152, 6] on span at bounding box center [150, 8] width 7 height 7
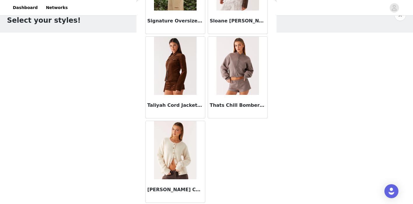
scroll to position [50, 0]
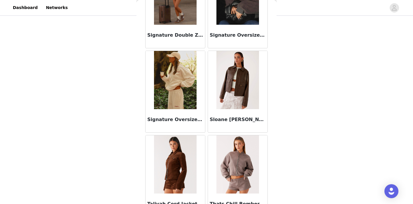
click at [236, 80] on img at bounding box center [237, 80] width 42 height 58
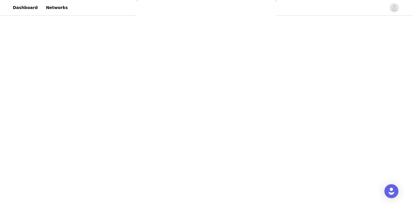
scroll to position [109, 0]
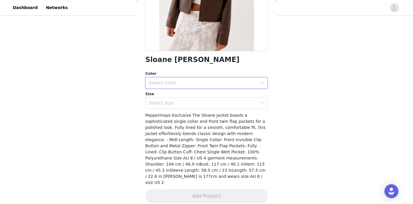
click at [221, 79] on div "Select color" at bounding box center [205, 83] width 112 height 11
click at [219, 93] on li "Brown" at bounding box center [206, 95] width 122 height 9
click at [215, 101] on div "Select size" at bounding box center [203, 103] width 109 height 6
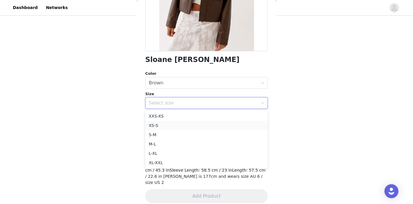
click at [209, 124] on li "XS-S" at bounding box center [206, 125] width 122 height 9
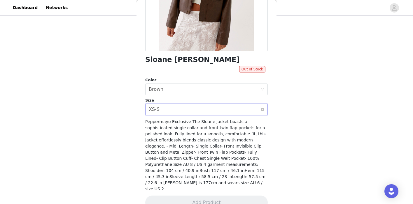
click at [210, 112] on div "Select size XS-S" at bounding box center [205, 109] width 112 height 11
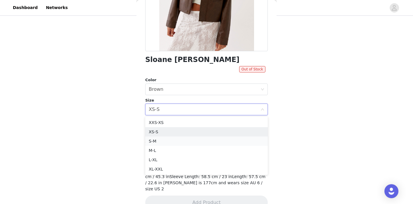
click at [203, 138] on li "S-M" at bounding box center [206, 141] width 122 height 9
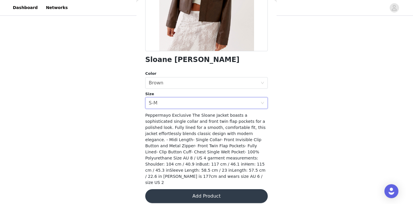
click at [208, 190] on button "Add Product" at bounding box center [206, 196] width 122 height 14
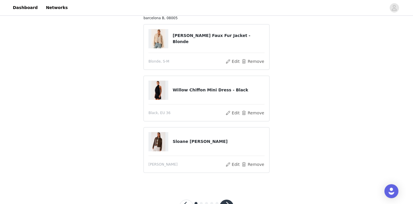
scroll to position [75, 0]
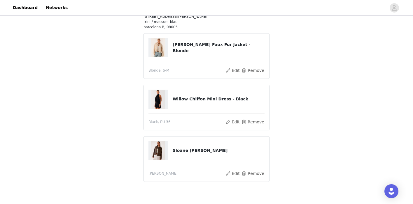
click at [158, 50] on img at bounding box center [158, 47] width 14 height 19
click at [159, 101] on img at bounding box center [158, 99] width 14 height 19
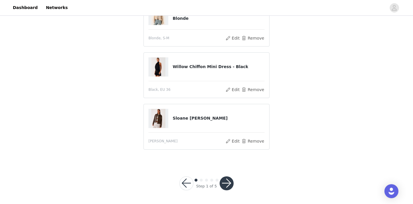
click at [180, 118] on h4 "Sloane [PERSON_NAME]" at bounding box center [219, 118] width 92 height 6
click at [161, 117] on img at bounding box center [158, 118] width 14 height 19
click at [254, 143] on button "Remove" at bounding box center [252, 141] width 23 height 7
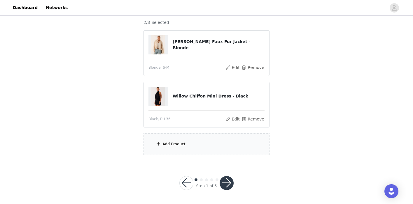
scroll to position [50, 0]
click at [190, 139] on div "Add Product" at bounding box center [206, 145] width 126 height 22
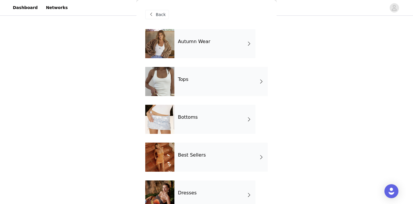
click at [192, 81] on div "Tops" at bounding box center [220, 81] width 93 height 29
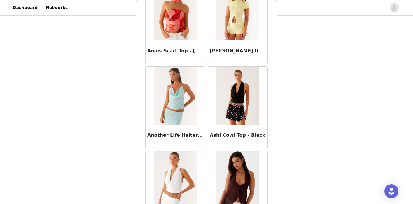
scroll to position [310, 0]
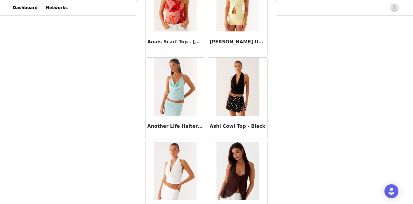
click at [235, 94] on img at bounding box center [237, 87] width 42 height 58
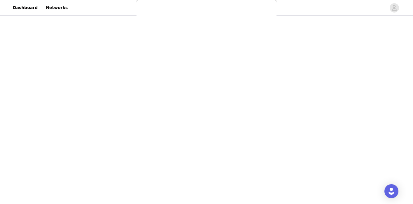
scroll to position [0, 0]
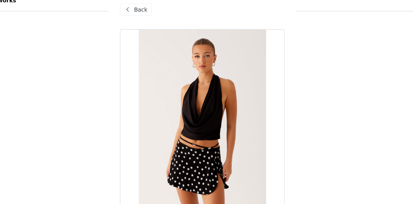
click at [161, 13] on span "Back" at bounding box center [161, 15] width 10 height 6
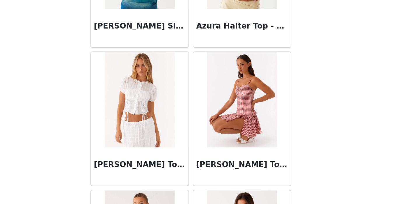
scroll to position [688, 0]
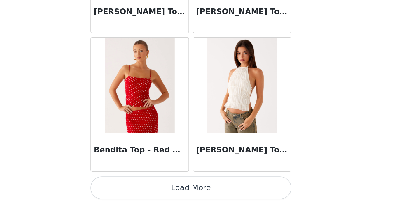
click at [226, 194] on button "Load More" at bounding box center [206, 194] width 122 height 14
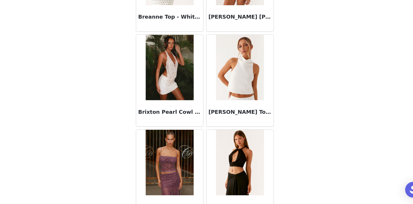
scroll to position [1249, 0]
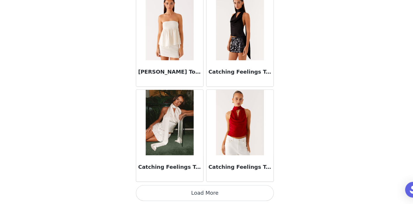
click at [218, 196] on button "Load More" at bounding box center [206, 194] width 122 height 14
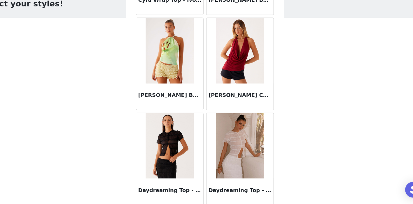
scroll to position [2378, 0]
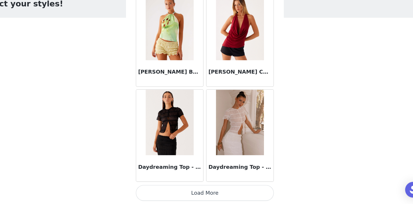
click at [216, 192] on button "Load More" at bounding box center [206, 194] width 122 height 14
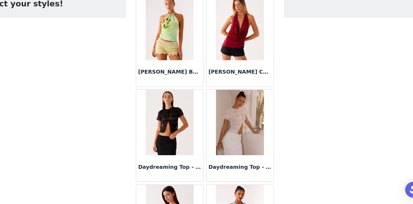
click at [233, 61] on img at bounding box center [237, 47] width 42 height 58
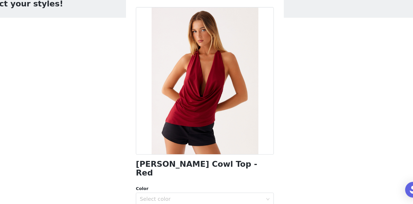
scroll to position [0, 0]
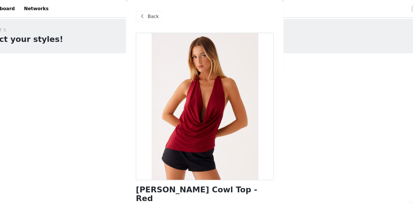
click at [149, 14] on span at bounding box center [150, 14] width 7 height 7
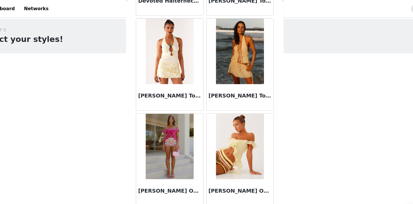
click at [241, 67] on img at bounding box center [237, 46] width 42 height 58
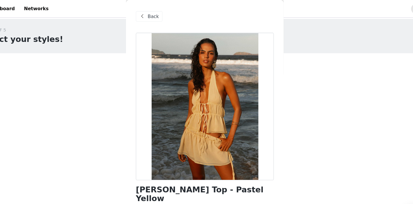
click at [157, 14] on span "Back" at bounding box center [161, 15] width 10 height 6
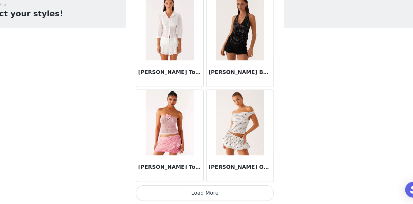
scroll to position [1, 0]
click at [237, 58] on img at bounding box center [237, 47] width 42 height 58
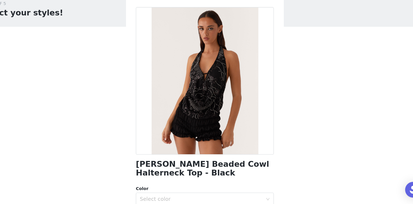
scroll to position [0, 0]
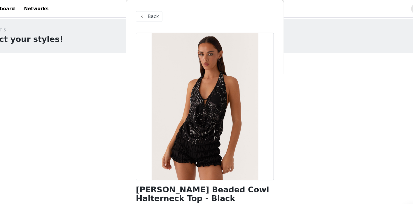
click at [155, 15] on div "Back" at bounding box center [157, 14] width 24 height 9
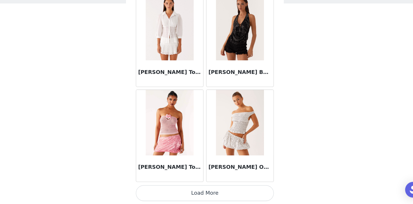
scroll to position [50, 0]
click at [212, 190] on button "Load More" at bounding box center [206, 194] width 122 height 14
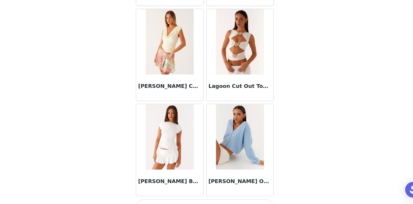
scroll to position [4068, 0]
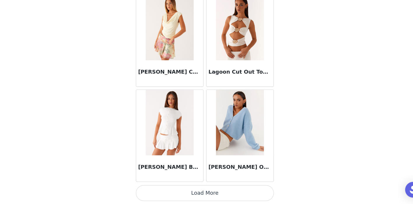
click at [211, 193] on button "Load More" at bounding box center [206, 194] width 122 height 14
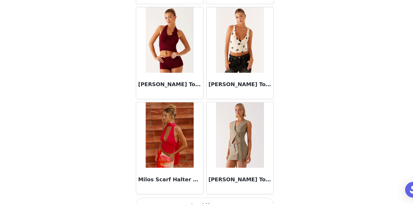
scroll to position [4914, 0]
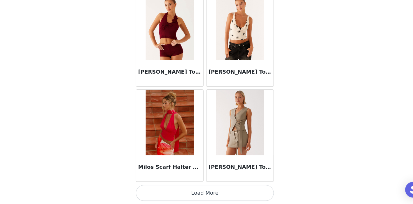
click at [205, 198] on button "Load More" at bounding box center [206, 194] width 122 height 14
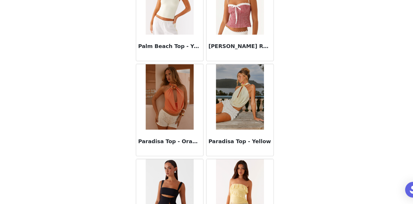
scroll to position [5759, 0]
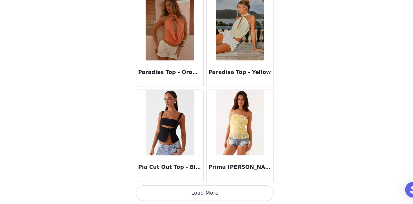
click at [209, 194] on button "Load More" at bounding box center [206, 194] width 122 height 14
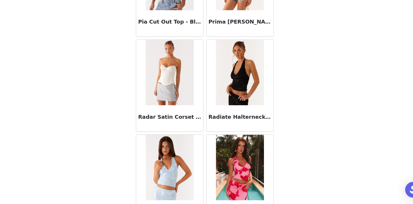
scroll to position [5899, 0]
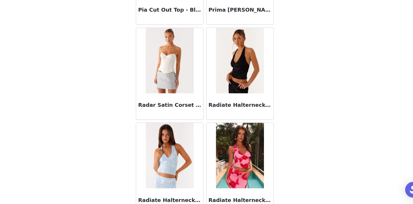
click at [235, 78] on img at bounding box center [237, 77] width 42 height 58
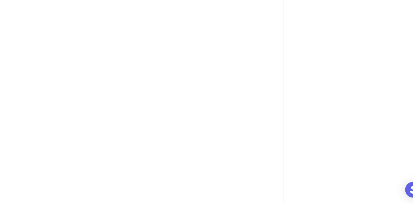
scroll to position [0, 0]
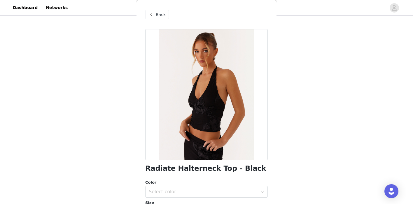
click at [154, 13] on span at bounding box center [150, 14] width 7 height 7
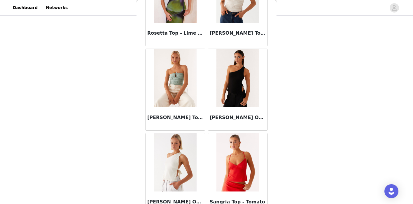
scroll to position [6427, 0]
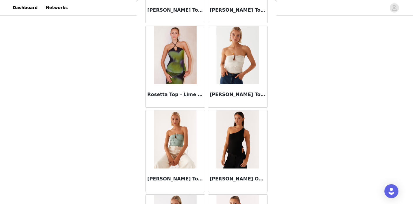
click at [178, 44] on img at bounding box center [175, 55] width 42 height 58
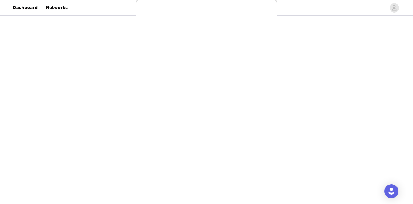
scroll to position [0, 0]
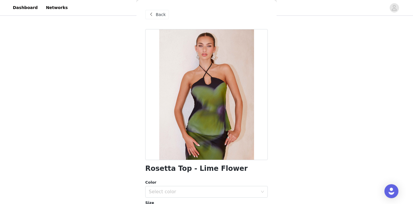
click at [151, 16] on span at bounding box center [150, 14] width 7 height 7
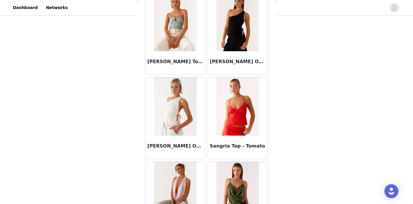
scroll to position [6604, 0]
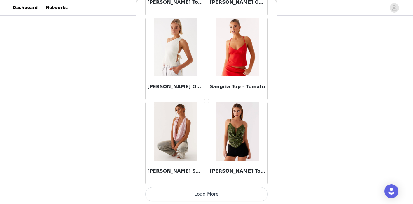
click at [206, 195] on button "Load More" at bounding box center [206, 194] width 122 height 14
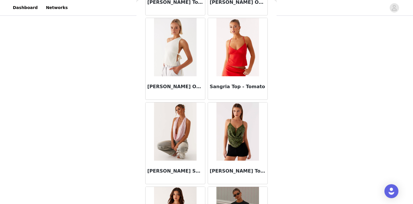
click at [169, 55] on img at bounding box center [175, 47] width 42 height 58
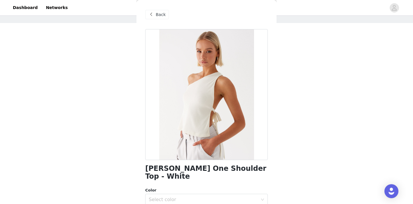
scroll to position [20, 0]
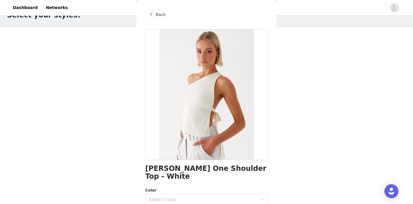
click at [155, 16] on div "Back" at bounding box center [157, 14] width 24 height 9
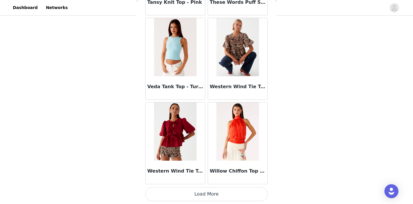
scroll to position [41, 0]
click at [200, 194] on button "Load More" at bounding box center [206, 194] width 122 height 14
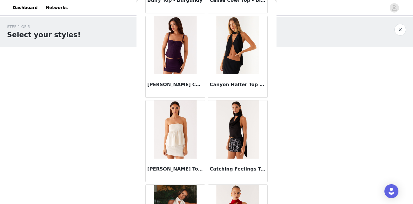
scroll to position [1449, 0]
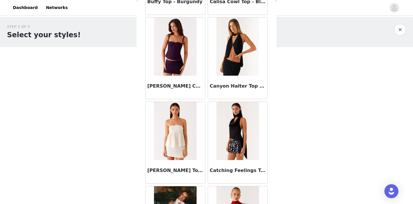
click at [236, 63] on img at bounding box center [237, 46] width 42 height 58
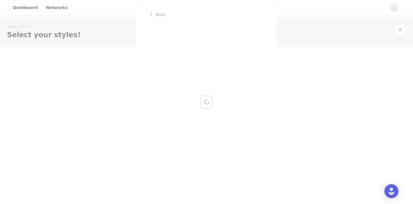
scroll to position [0, 0]
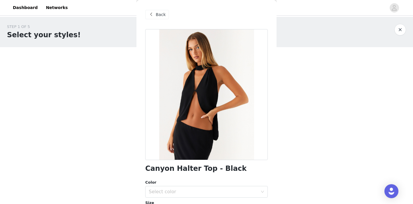
click at [156, 15] on span "Back" at bounding box center [161, 15] width 10 height 6
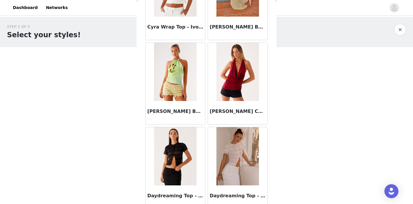
scroll to position [2354, 0]
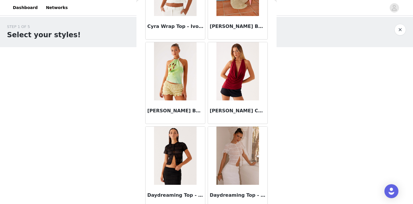
click at [243, 74] on img at bounding box center [237, 71] width 42 height 58
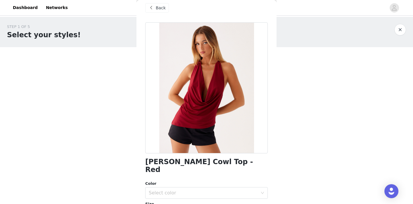
scroll to position [0, 0]
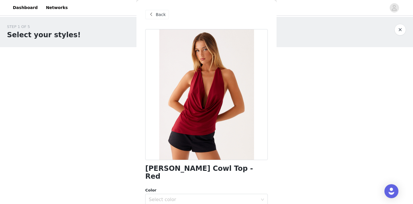
click at [160, 15] on span "Back" at bounding box center [161, 15] width 10 height 6
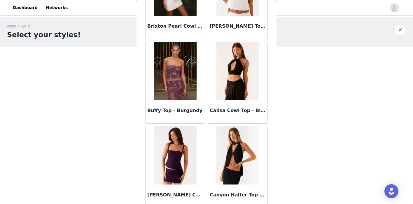
scroll to position [1344, 0]
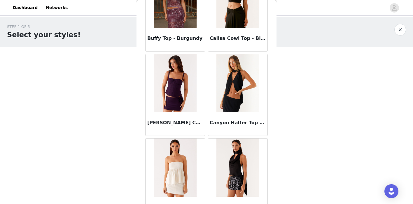
click at [242, 76] on img at bounding box center [237, 83] width 42 height 58
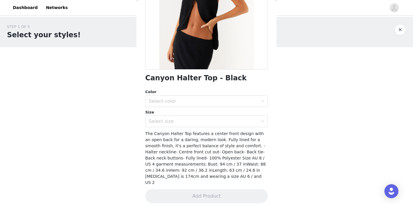
scroll to position [0, 0]
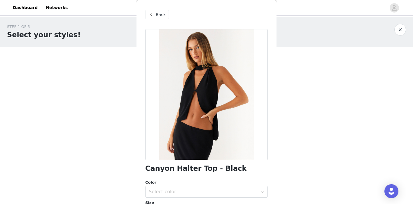
click at [152, 16] on span at bounding box center [150, 14] width 7 height 7
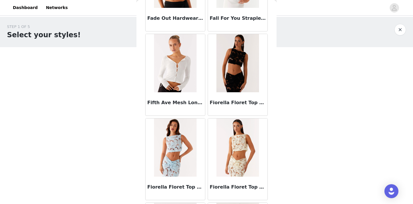
scroll to position [3052, 0]
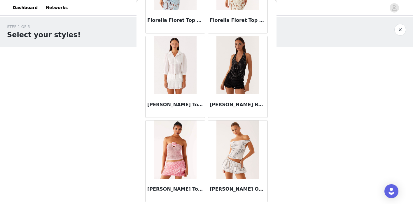
click at [237, 51] on img at bounding box center [237, 65] width 42 height 58
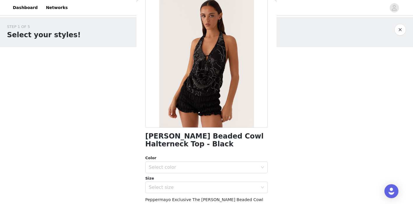
scroll to position [0, 0]
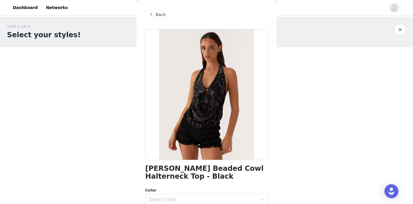
click at [164, 15] on span "Back" at bounding box center [161, 15] width 10 height 6
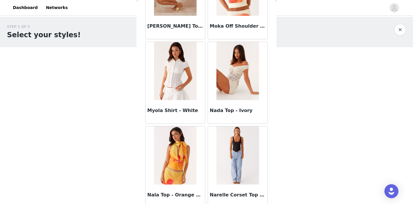
scroll to position [5143, 0]
click at [240, 69] on img at bounding box center [237, 71] width 42 height 58
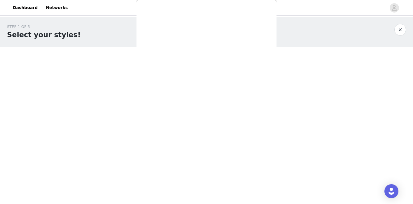
scroll to position [0, 0]
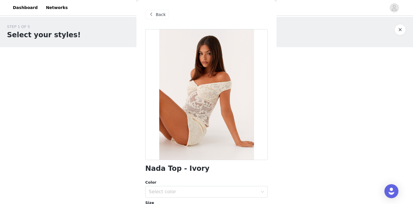
click at [153, 17] on span at bounding box center [150, 14] width 7 height 7
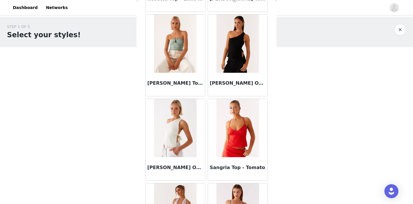
scroll to position [6539, 0]
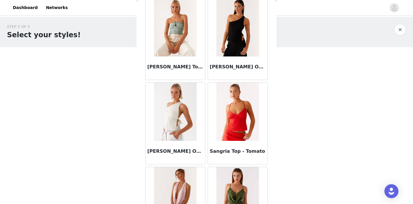
click at [240, 37] on img at bounding box center [237, 27] width 42 height 58
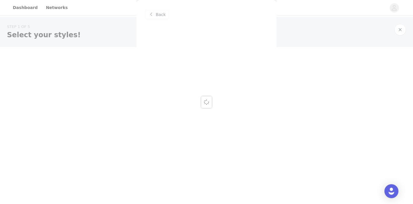
scroll to position [0, 0]
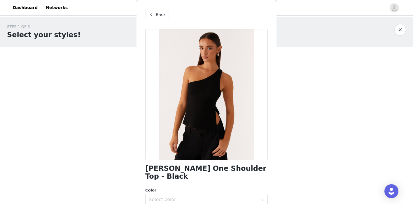
click at [157, 12] on span "Back" at bounding box center [161, 15] width 10 height 6
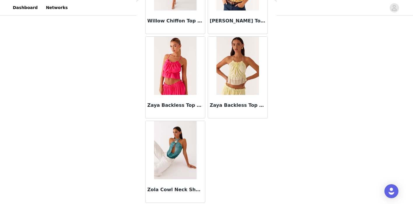
scroll to position [7684, 0]
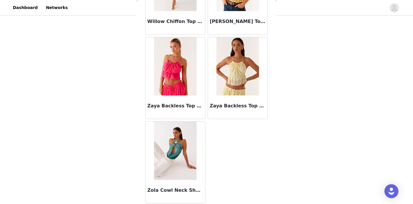
click at [164, 145] on img at bounding box center [175, 151] width 42 height 58
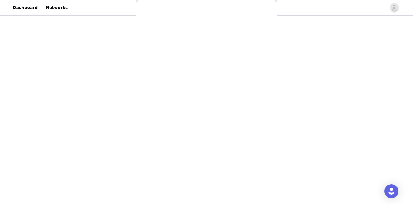
scroll to position [0, 0]
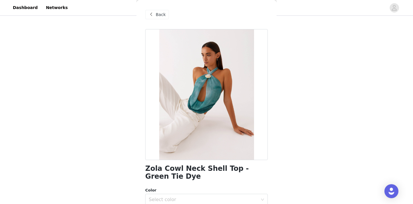
click at [161, 16] on span "Back" at bounding box center [161, 15] width 10 height 6
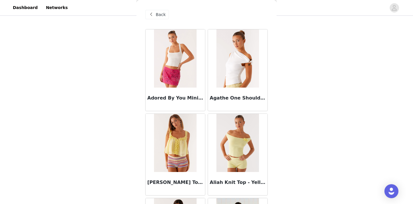
click at [157, 15] on span "Back" at bounding box center [161, 15] width 10 height 6
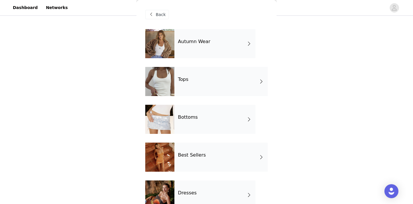
click at [193, 122] on div "Bottoms" at bounding box center [214, 119] width 81 height 29
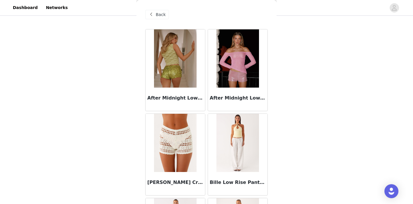
click at [152, 18] on span at bounding box center [150, 14] width 7 height 7
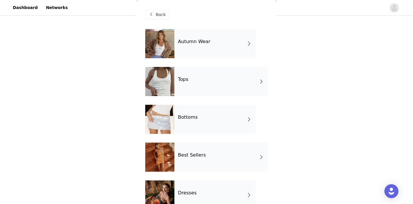
click at [187, 51] on div "Autumn Wear" at bounding box center [214, 43] width 81 height 29
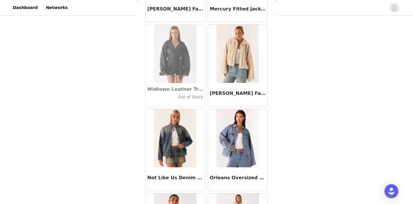
click at [224, 72] on img at bounding box center [237, 54] width 42 height 58
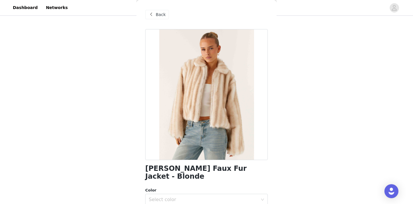
click at [154, 12] on span at bounding box center [150, 14] width 7 height 7
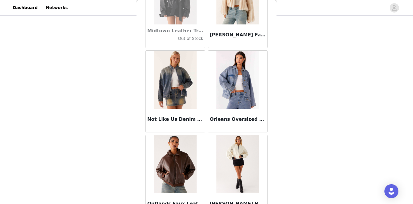
scroll to position [688, 0]
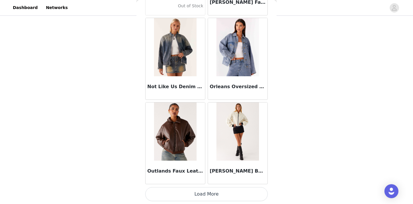
click at [202, 193] on button "Load More" at bounding box center [206, 194] width 122 height 14
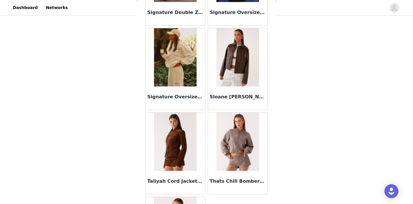
click at [231, 71] on img at bounding box center [237, 57] width 42 height 58
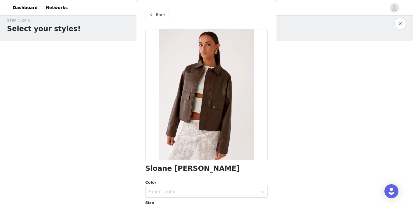
scroll to position [0, 0]
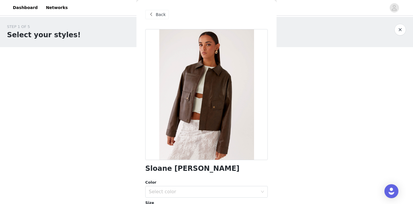
click at [156, 15] on span "Back" at bounding box center [161, 15] width 10 height 6
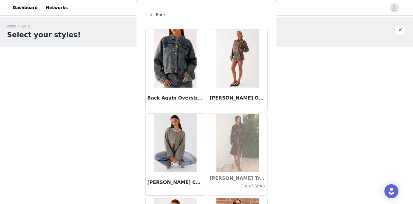
click at [156, 18] on div "Back" at bounding box center [157, 14] width 24 height 9
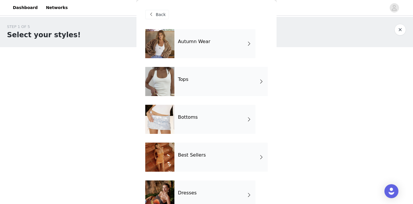
click at [191, 122] on div "Bottoms" at bounding box center [214, 119] width 81 height 29
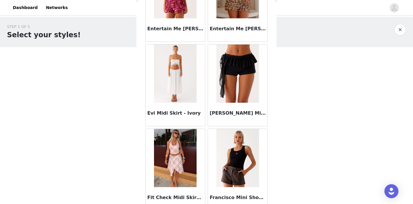
scroll to position [688, 0]
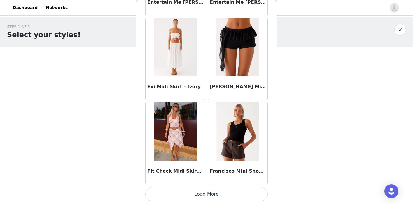
click at [228, 142] on img at bounding box center [237, 132] width 42 height 58
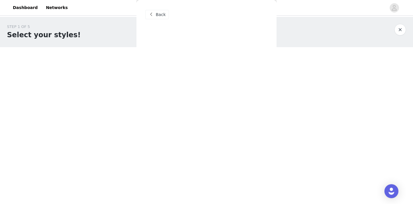
scroll to position [0, 0]
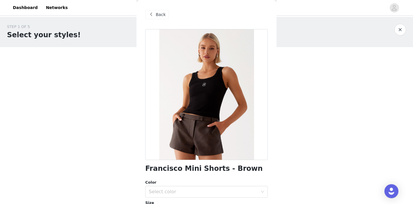
click at [158, 17] on span "Back" at bounding box center [161, 15] width 10 height 6
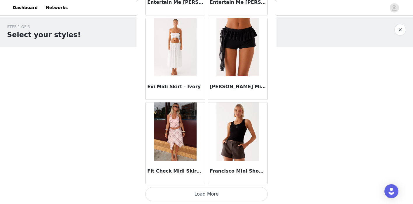
click at [194, 191] on button "Load More" at bounding box center [206, 194] width 122 height 14
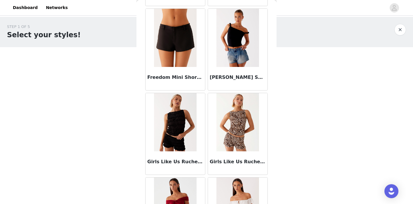
scroll to position [874, 0]
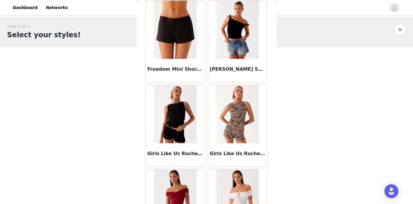
click at [219, 128] on img at bounding box center [237, 114] width 42 height 58
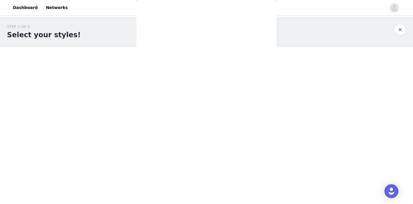
scroll to position [0, 0]
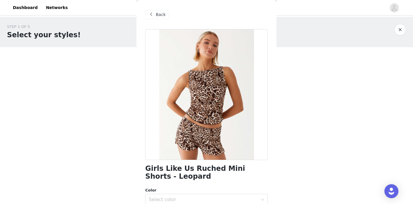
click at [155, 12] on div "Back" at bounding box center [157, 14] width 24 height 9
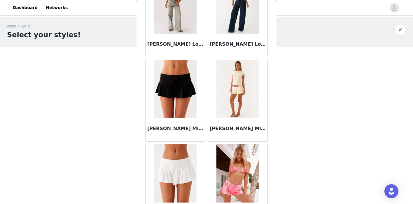
scroll to position [1408, 0]
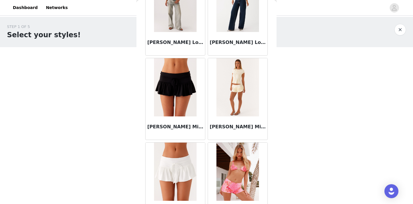
click at [184, 104] on img at bounding box center [175, 87] width 42 height 58
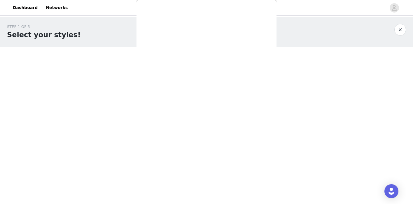
scroll to position [0, 0]
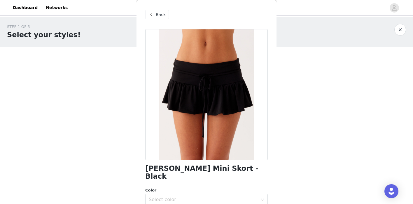
click at [163, 15] on span "Back" at bounding box center [161, 15] width 10 height 6
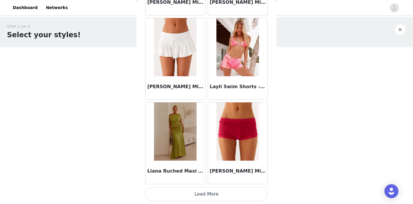
scroll to position [13, 0]
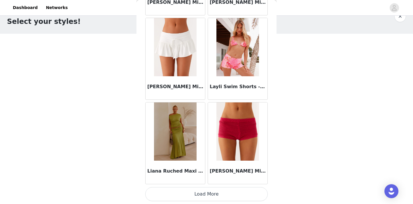
click at [206, 191] on button "Load More" at bounding box center [206, 194] width 122 height 14
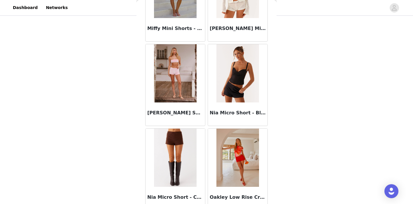
scroll to position [1930, 0]
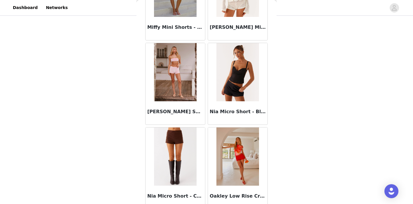
click at [233, 79] on img at bounding box center [237, 72] width 42 height 58
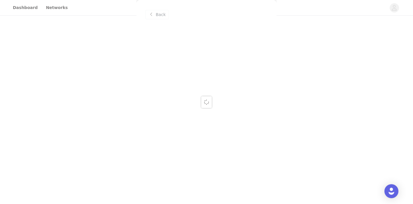
scroll to position [0, 0]
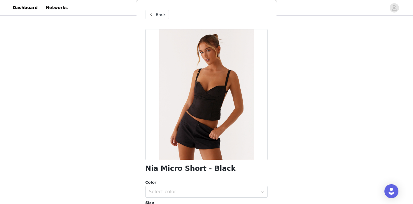
click at [159, 17] on span "Back" at bounding box center [161, 15] width 10 height 6
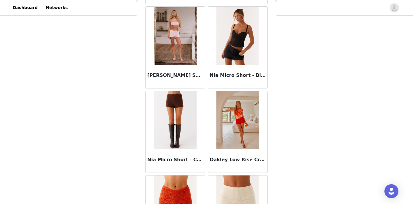
scroll to position [1966, 0]
click at [181, 113] on img at bounding box center [175, 121] width 42 height 58
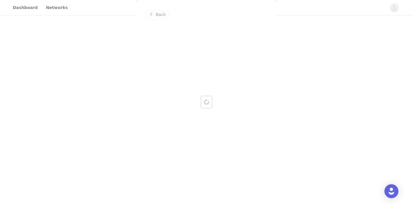
scroll to position [0, 0]
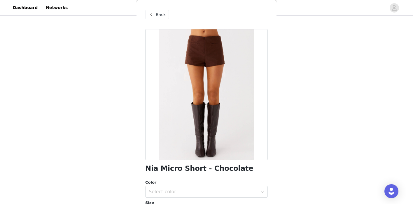
click at [206, 52] on div at bounding box center [206, 94] width 122 height 131
click at [158, 14] on span "Back" at bounding box center [161, 15] width 10 height 6
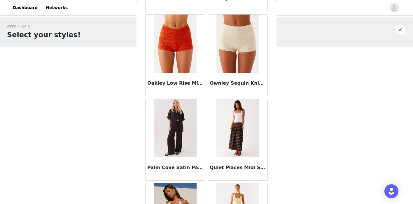
scroll to position [2154, 0]
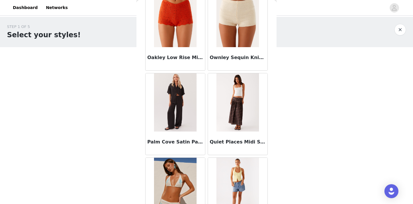
click at [239, 106] on img at bounding box center [237, 102] width 42 height 58
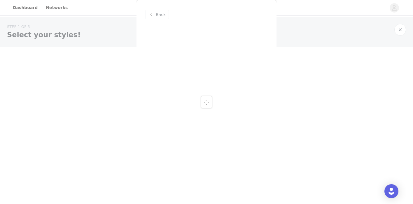
scroll to position [0, 0]
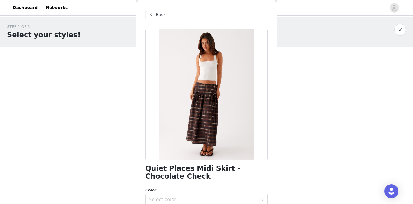
click at [153, 13] on span at bounding box center [150, 14] width 7 height 7
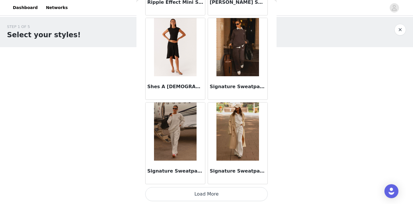
scroll to position [50, 0]
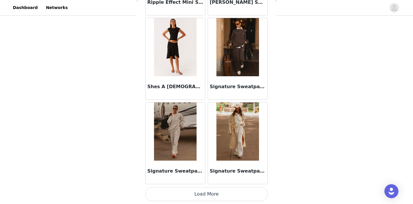
click at [197, 194] on button "Load More" at bounding box center [206, 194] width 122 height 14
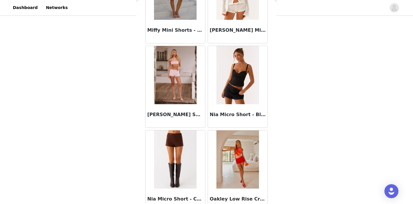
scroll to position [1928, 0]
click at [235, 151] on img at bounding box center [237, 159] width 42 height 58
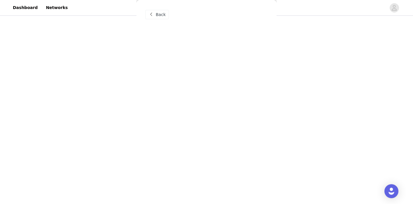
scroll to position [0, 0]
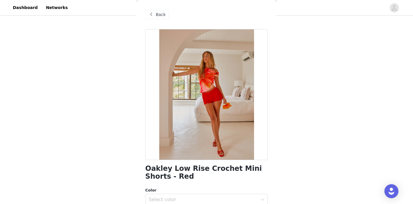
click at [153, 14] on span at bounding box center [150, 14] width 7 height 7
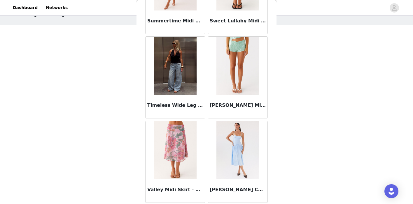
scroll to position [50, 0]
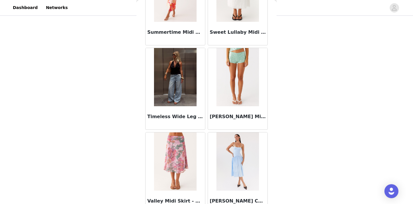
click at [176, 83] on img at bounding box center [175, 77] width 42 height 58
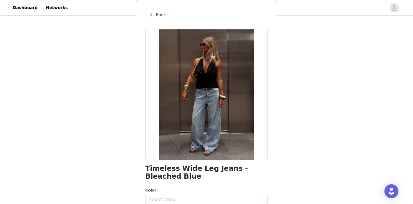
click at [155, 15] on div "Back" at bounding box center [157, 14] width 24 height 9
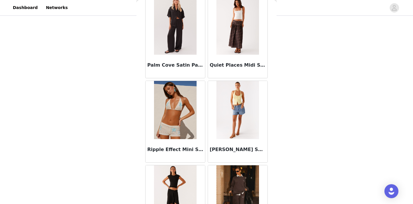
scroll to position [2229, 0]
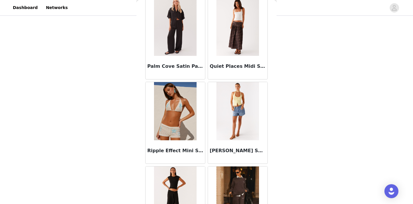
click at [242, 108] on img at bounding box center [237, 111] width 42 height 58
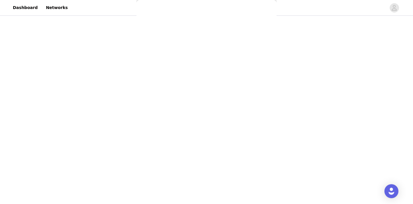
scroll to position [0, 0]
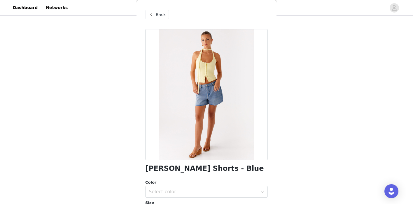
click at [157, 13] on span "Back" at bounding box center [161, 15] width 10 height 6
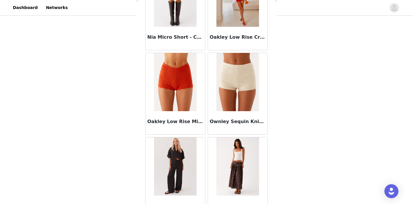
scroll to position [2090, 0]
click at [177, 179] on img at bounding box center [175, 166] width 42 height 58
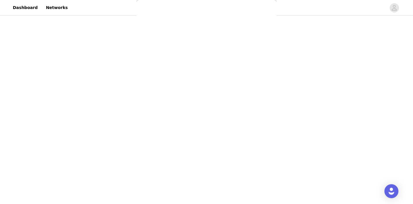
scroll to position [0, 0]
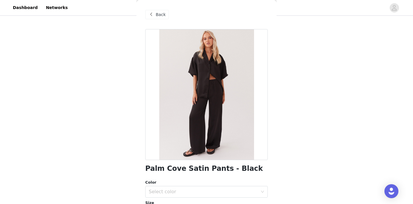
click at [160, 15] on span "Back" at bounding box center [161, 15] width 10 height 6
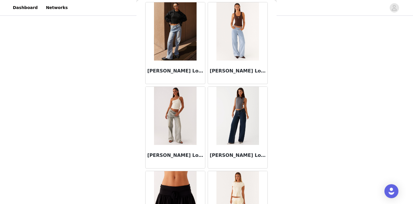
scroll to position [1295, 0]
click at [243, 117] on img at bounding box center [237, 116] width 42 height 58
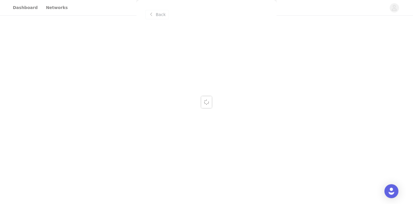
scroll to position [0, 0]
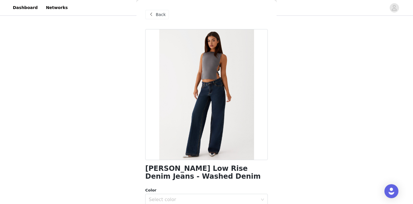
click at [156, 15] on span "Back" at bounding box center [161, 15] width 10 height 6
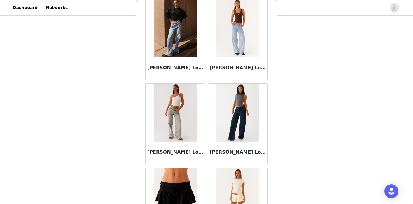
scroll to position [1298, 0]
click at [173, 127] on img at bounding box center [175, 113] width 42 height 58
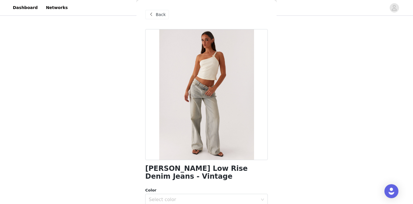
scroll to position [2, 0]
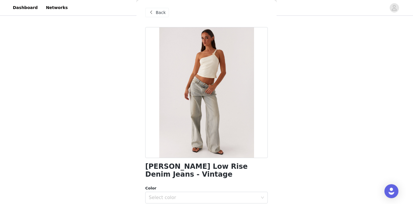
click at [155, 13] on div "Back" at bounding box center [157, 12] width 24 height 9
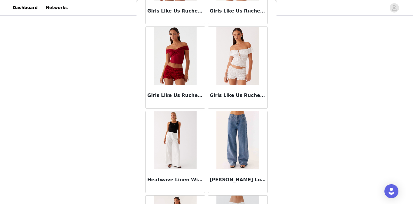
scroll to position [1015, 0]
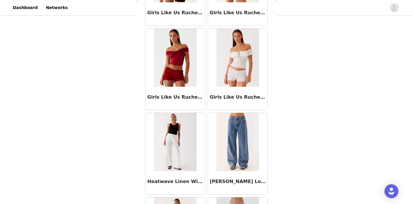
click at [181, 57] on img at bounding box center [175, 58] width 42 height 58
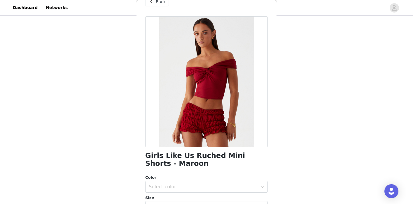
scroll to position [13, 0]
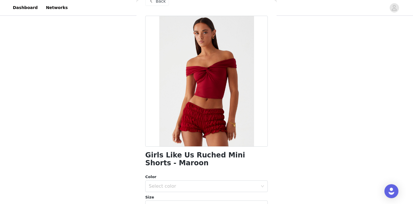
click at [136, 68] on div "Back Girls Like Us Ruched Mini Shorts - Maroon Color Select color Size Select s…" at bounding box center [206, 102] width 140 height 204
click at [162, 3] on span "Back" at bounding box center [161, 1] width 10 height 6
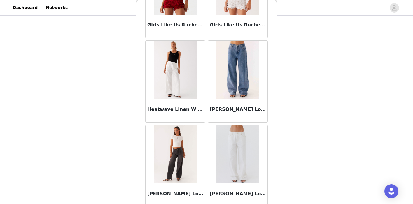
scroll to position [1149, 0]
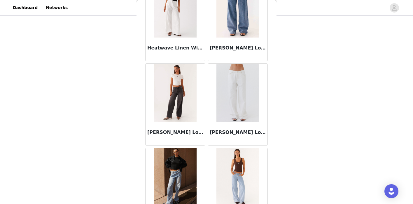
click at [191, 96] on img at bounding box center [175, 93] width 42 height 58
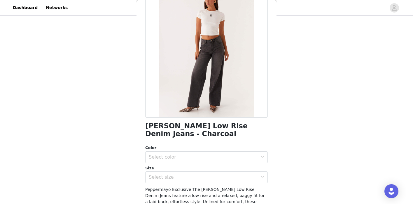
scroll to position [0, 0]
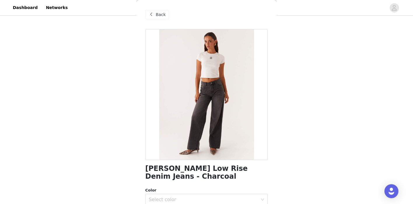
click at [155, 11] on div "Back" at bounding box center [157, 14] width 24 height 9
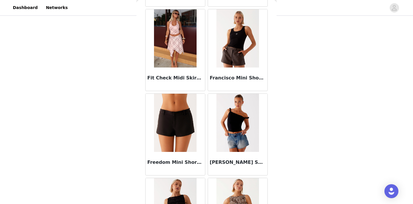
scroll to position [773, 0]
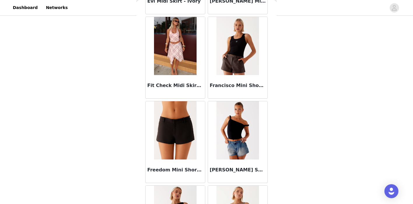
click at [170, 141] on img at bounding box center [175, 130] width 42 height 58
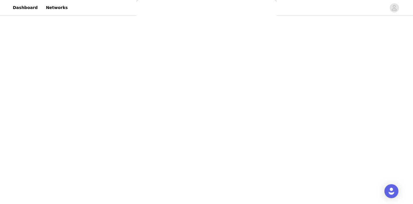
scroll to position [0, 0]
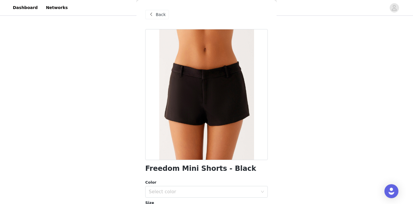
click at [215, 76] on div at bounding box center [206, 94] width 122 height 131
click at [158, 13] on span "Back" at bounding box center [161, 15] width 10 height 6
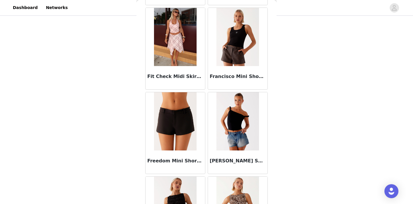
click at [226, 60] on img at bounding box center [237, 37] width 42 height 58
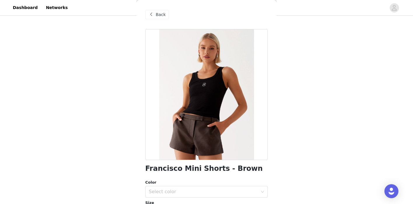
scroll to position [41, 0]
click at [154, 14] on span at bounding box center [150, 14] width 7 height 7
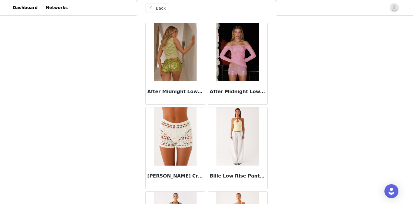
scroll to position [0, 0]
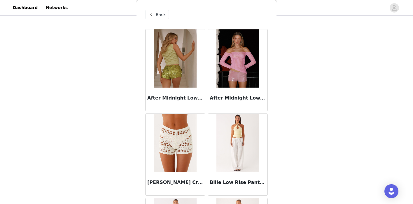
click at [156, 16] on span "Back" at bounding box center [161, 15] width 10 height 6
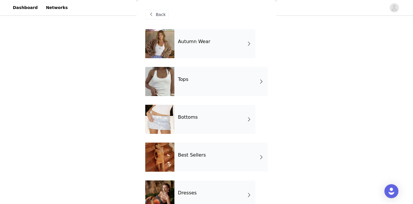
click at [194, 154] on h4 "Best Sellers" at bounding box center [192, 155] width 28 height 5
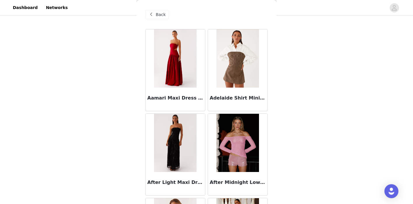
click at [158, 15] on span "Back" at bounding box center [161, 15] width 10 height 6
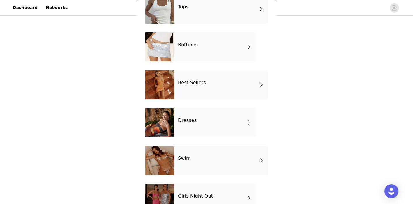
scroll to position [72, 0]
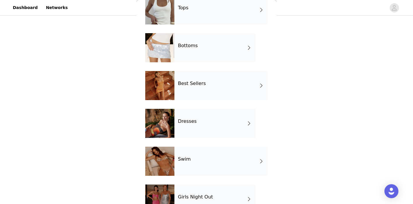
click at [189, 86] on h4 "Best Sellers" at bounding box center [192, 83] width 28 height 5
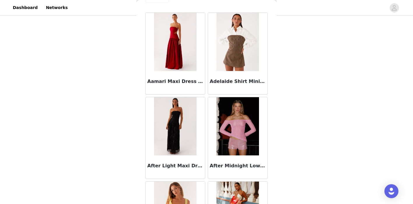
scroll to position [28, 0]
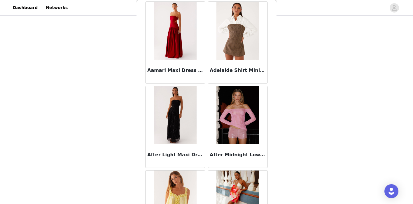
click at [225, 31] on img at bounding box center [237, 31] width 42 height 58
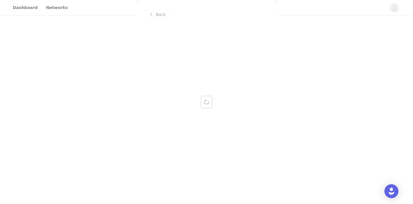
scroll to position [0, 0]
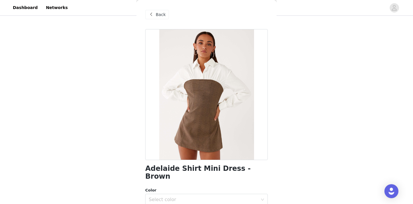
click at [160, 13] on span "Back" at bounding box center [161, 15] width 10 height 6
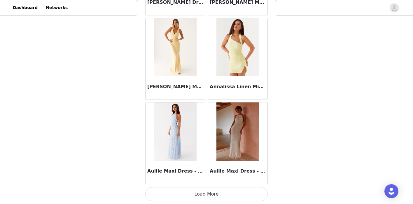
scroll to position [50, 0]
click at [210, 194] on button "Load More" at bounding box center [206, 194] width 122 height 14
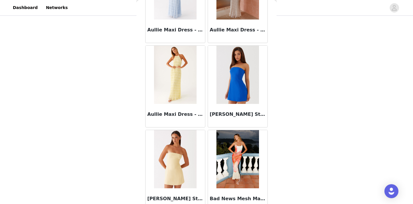
scroll to position [835, 0]
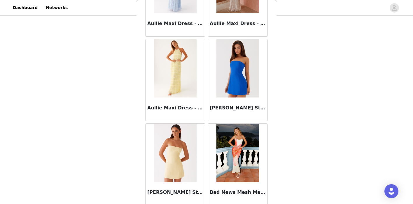
click at [232, 73] on img at bounding box center [237, 68] width 42 height 58
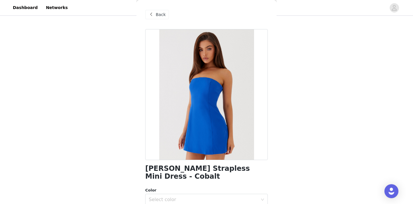
scroll to position [43, 0]
click at [159, 16] on span "Back" at bounding box center [161, 15] width 10 height 6
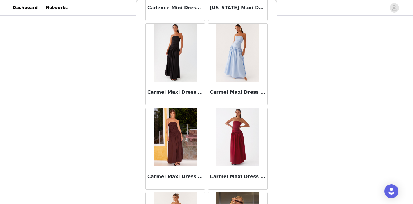
scroll to position [1299, 0]
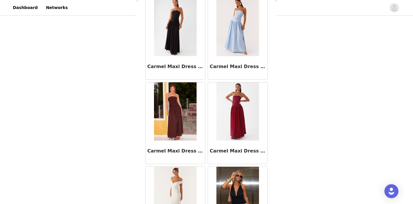
click at [169, 106] on img at bounding box center [175, 111] width 42 height 58
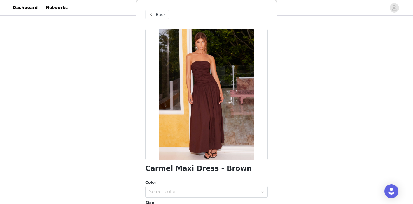
scroll to position [37, 0]
click at [154, 15] on span at bounding box center [150, 14] width 7 height 7
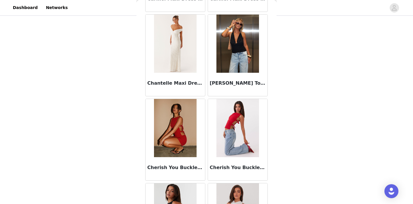
click at [195, 132] on img at bounding box center [175, 128] width 42 height 58
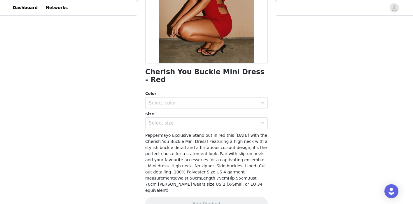
scroll to position [0, 0]
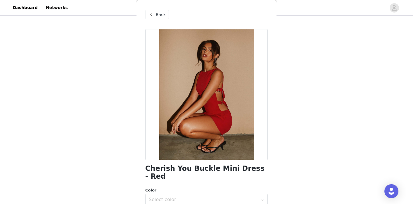
click at [161, 14] on span "Back" at bounding box center [161, 15] width 10 height 6
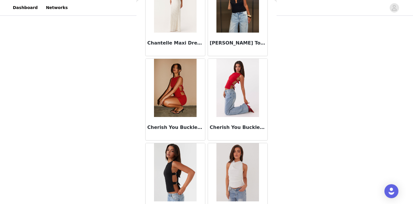
click at [180, 91] on img at bounding box center [175, 88] width 42 height 58
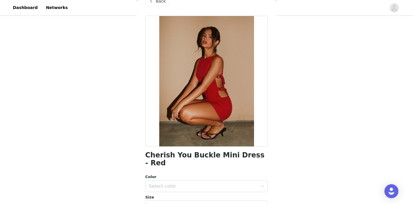
scroll to position [8, 0]
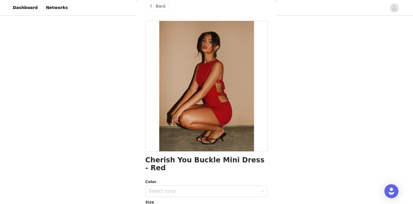
click at [152, 4] on span at bounding box center [150, 6] width 7 height 7
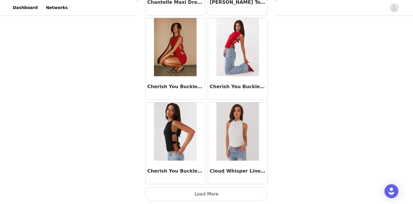
scroll to position [50, 0]
click at [237, 139] on img at bounding box center [237, 132] width 42 height 58
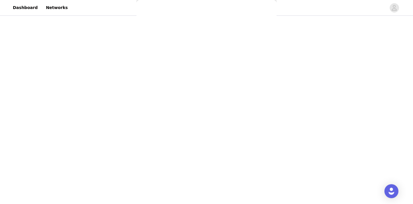
scroll to position [0, 0]
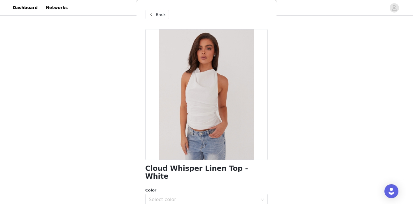
click at [156, 15] on span "Back" at bounding box center [161, 15] width 10 height 6
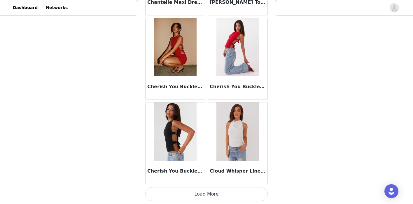
click at [201, 194] on button "Load More" at bounding box center [206, 194] width 122 height 14
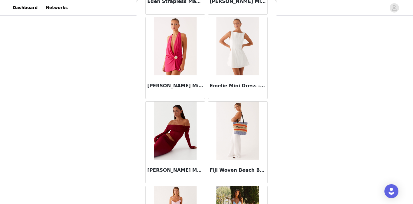
scroll to position [2046, 0]
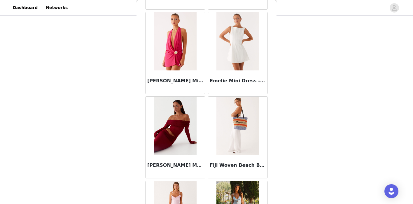
click at [187, 118] on img at bounding box center [175, 126] width 42 height 58
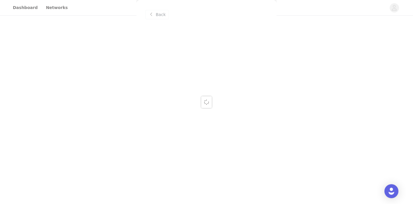
scroll to position [0, 0]
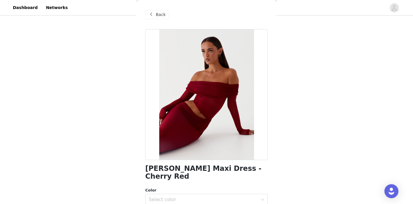
click at [159, 15] on span "Back" at bounding box center [161, 15] width 10 height 6
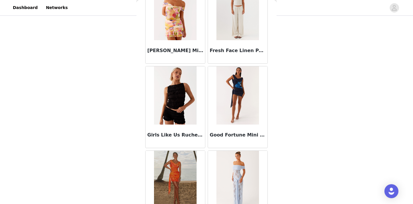
scroll to position [2329, 0]
click at [243, 105] on img at bounding box center [237, 96] width 42 height 58
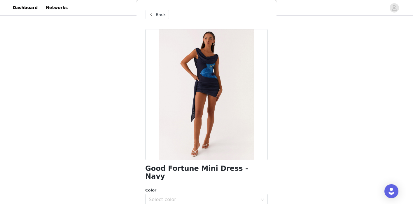
scroll to position [41, 0]
click at [153, 14] on span at bounding box center [150, 14] width 7 height 7
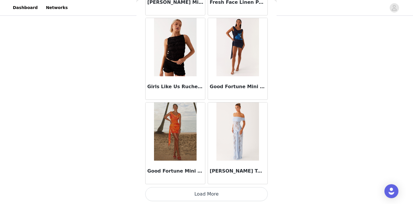
scroll to position [50, 0]
click at [214, 193] on button "Load More" at bounding box center [206, 194] width 122 height 14
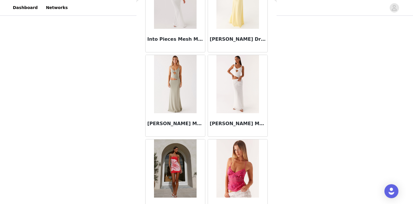
scroll to position [2850, 0]
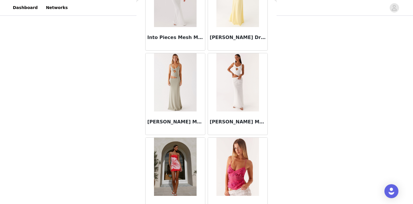
click at [184, 76] on img at bounding box center [175, 82] width 42 height 58
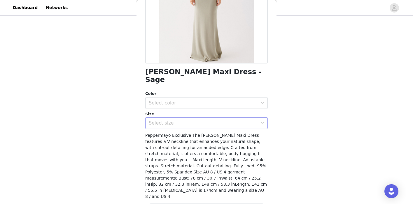
scroll to position [0, 0]
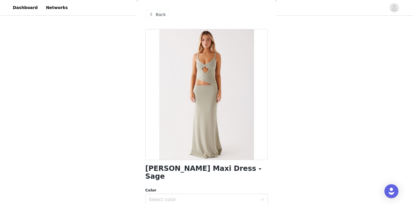
click at [156, 9] on div "Back" at bounding box center [206, 14] width 122 height 29
click at [154, 15] on span at bounding box center [150, 14] width 7 height 7
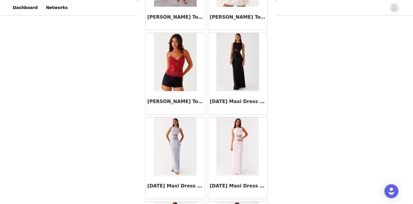
scroll to position [3125, 0]
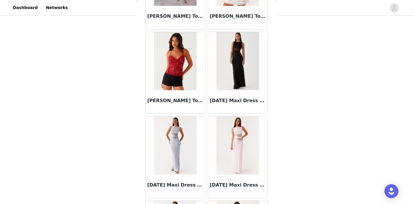
click at [238, 84] on img at bounding box center [237, 61] width 42 height 58
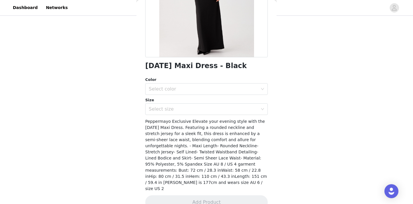
scroll to position [0, 0]
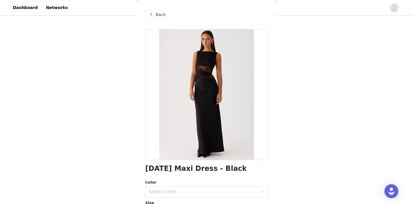
click at [154, 13] on span at bounding box center [150, 14] width 7 height 7
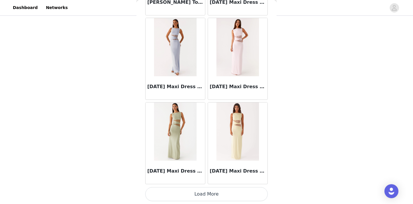
click at [209, 196] on button "Load More" at bounding box center [206, 194] width 122 height 14
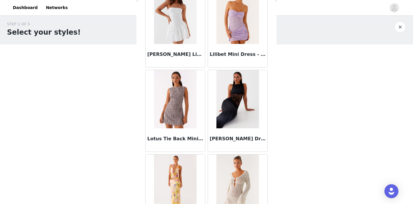
scroll to position [3549, 0]
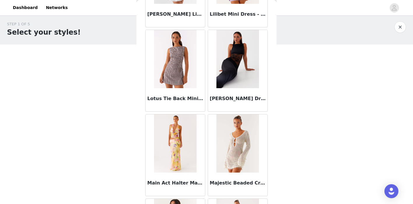
click at [242, 53] on img at bounding box center [237, 59] width 42 height 58
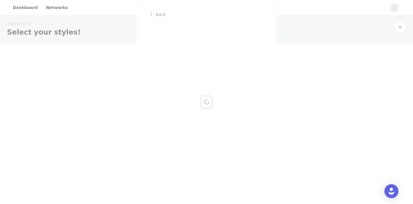
scroll to position [0, 0]
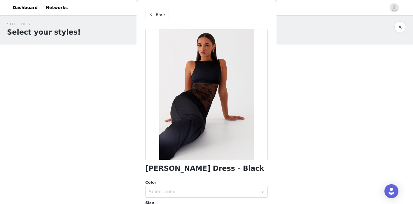
click at [159, 14] on span "Back" at bounding box center [161, 15] width 10 height 6
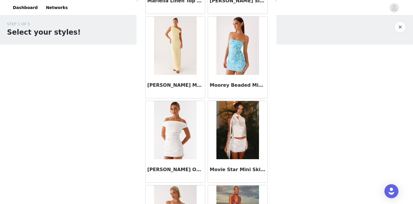
scroll to position [3908, 0]
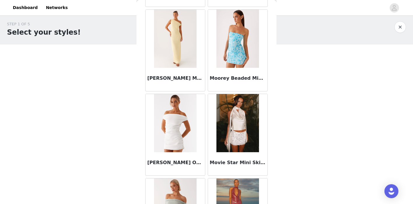
click at [185, 134] on img at bounding box center [175, 123] width 42 height 58
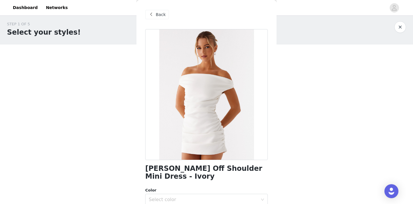
scroll to position [0, 0]
click at [154, 18] on span at bounding box center [150, 14] width 7 height 7
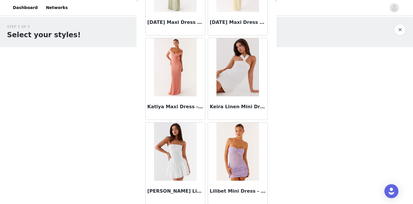
scroll to position [3372, 0]
click at [247, 73] on img at bounding box center [237, 67] width 42 height 58
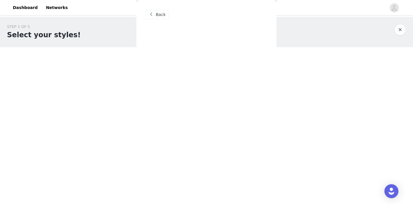
scroll to position [0, 0]
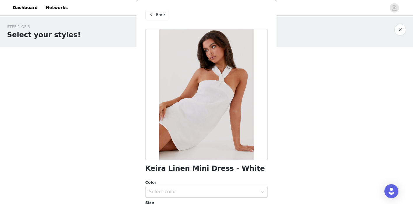
click at [155, 14] on div "Back" at bounding box center [157, 14] width 24 height 9
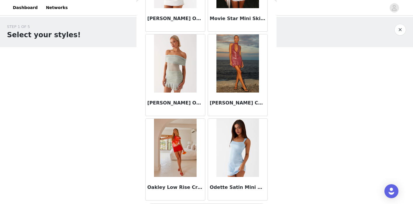
scroll to position [4052, 0]
click at [194, 89] on img at bounding box center [175, 63] width 42 height 58
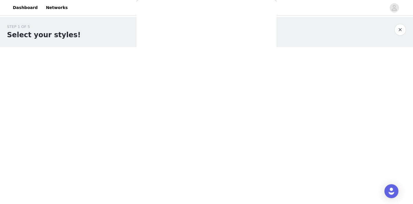
scroll to position [0, 0]
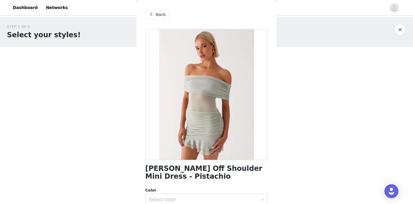
click at [157, 13] on span "Back" at bounding box center [161, 15] width 10 height 6
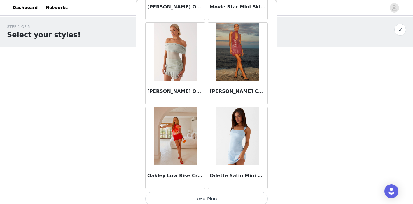
scroll to position [4068, 0]
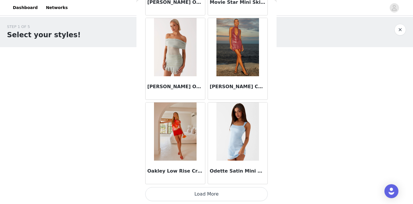
click at [236, 51] on img at bounding box center [237, 47] width 42 height 58
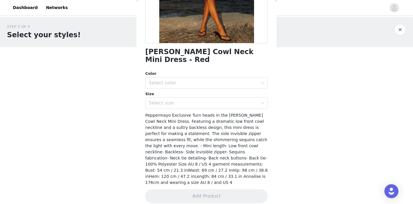
scroll to position [0, 0]
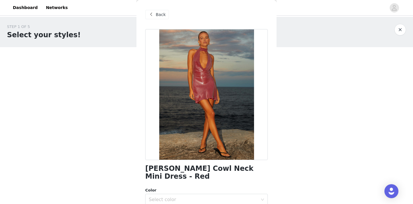
click at [159, 16] on span "Back" at bounding box center [161, 15] width 10 height 6
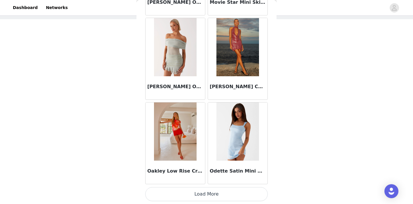
scroll to position [28, 0]
click at [206, 195] on button "Load More" at bounding box center [206, 194] width 122 height 14
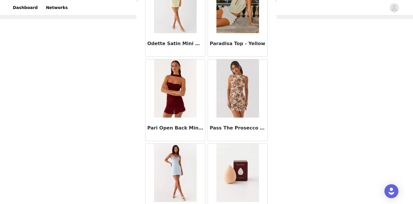
scroll to position [4366, 0]
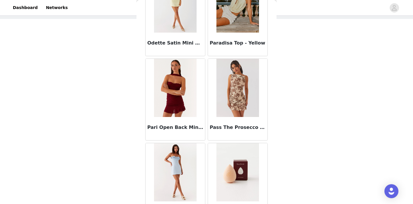
click at [176, 89] on img at bounding box center [175, 88] width 42 height 58
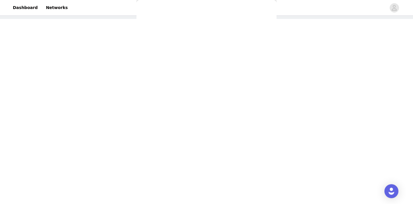
scroll to position [0, 0]
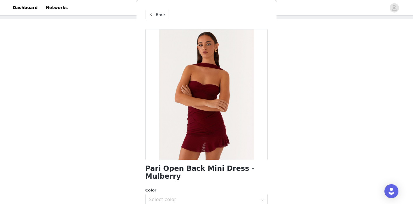
click at [154, 15] on span at bounding box center [150, 14] width 7 height 7
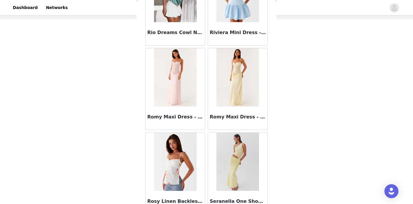
scroll to position [4914, 0]
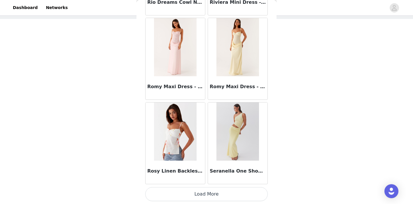
click at [204, 199] on button "Load More" at bounding box center [206, 194] width 122 height 14
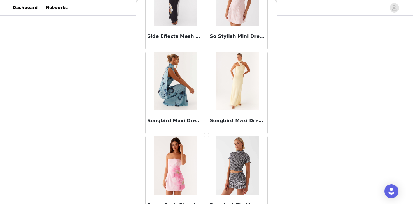
scroll to position [5133, 0]
click at [184, 88] on img at bounding box center [175, 81] width 42 height 58
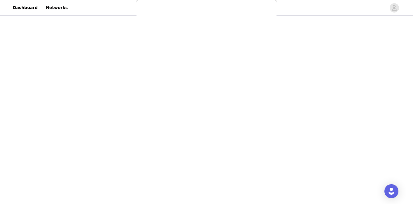
scroll to position [0, 0]
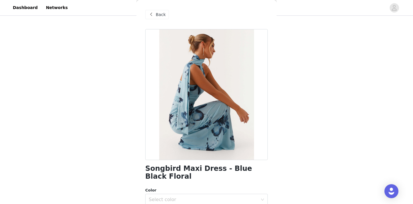
click at [159, 17] on span "Back" at bounding box center [161, 15] width 10 height 6
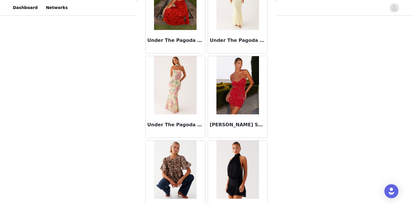
click at [243, 161] on img at bounding box center [237, 170] width 42 height 58
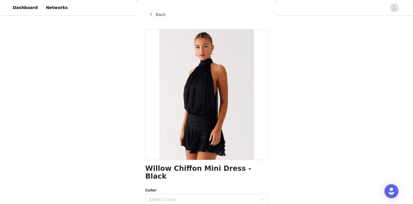
click at [164, 16] on span "Back" at bounding box center [161, 15] width 10 height 6
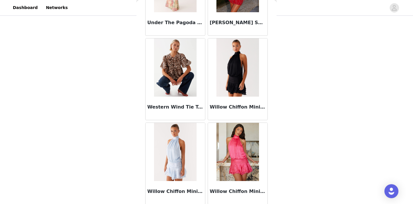
scroll to position [5759, 0]
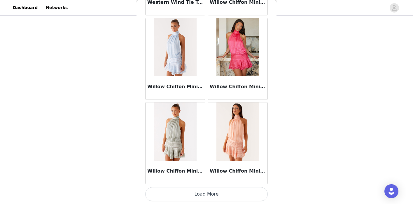
click at [210, 190] on button "Load More" at bounding box center [206, 194] width 122 height 14
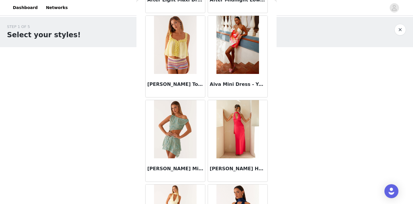
scroll to position [0, 0]
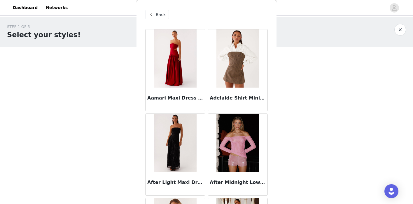
click at [157, 17] on div "Back" at bounding box center [157, 14] width 24 height 9
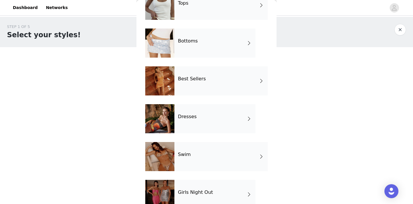
scroll to position [84, 0]
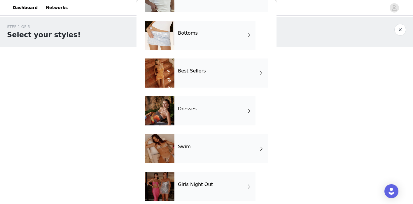
click at [195, 119] on div "Dresses" at bounding box center [214, 110] width 81 height 29
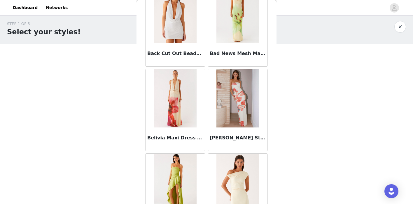
scroll to position [688, 0]
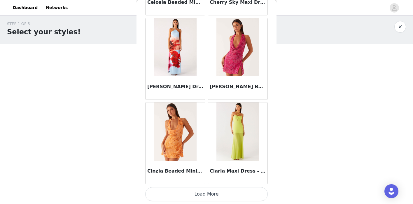
click at [201, 193] on button "Load More" at bounding box center [206, 194] width 122 height 14
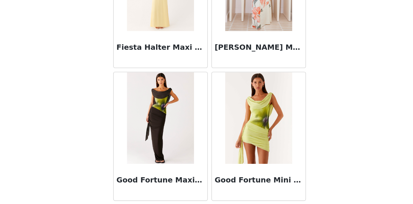
scroll to position [1533, 0]
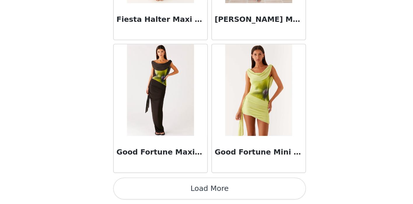
click at [217, 196] on button "Load More" at bounding box center [206, 194] width 122 height 14
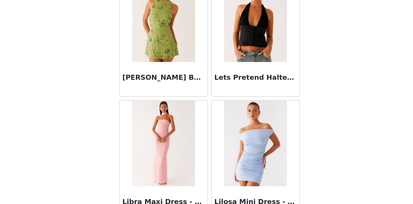
scroll to position [50, 0]
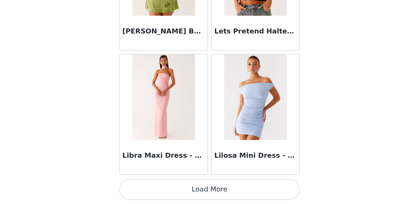
click at [213, 196] on button "Load More" at bounding box center [206, 194] width 122 height 14
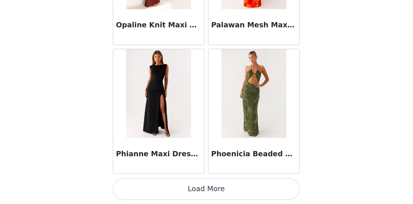
click at [208, 191] on button "Load More" at bounding box center [206, 194] width 122 height 14
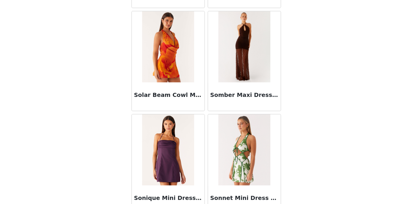
scroll to position [4068, 0]
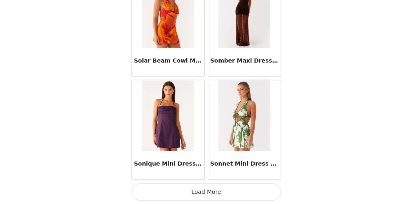
click at [205, 192] on button "Load More" at bounding box center [206, 194] width 122 height 14
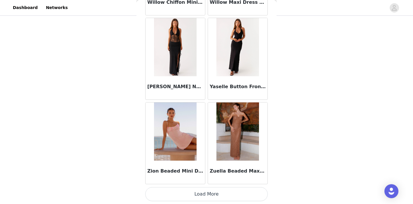
scroll to position [50, 0]
click at [201, 191] on button "Load More" at bounding box center [206, 194] width 122 height 14
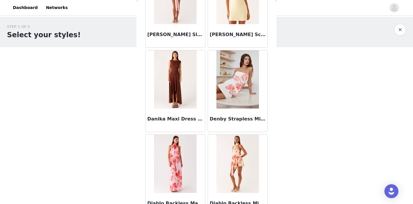
scroll to position [0, 0]
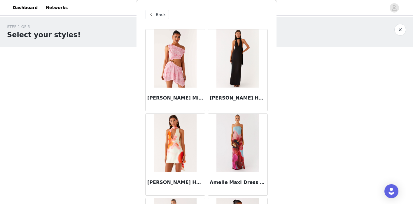
click at [161, 16] on span "Back" at bounding box center [161, 15] width 10 height 6
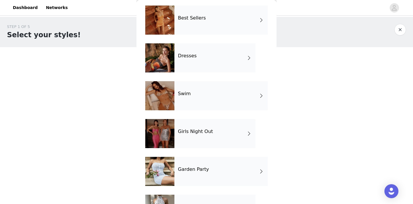
scroll to position [143, 0]
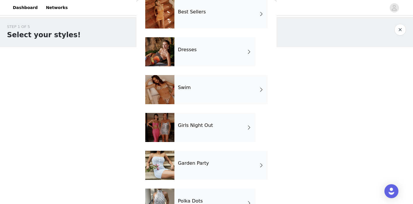
click at [208, 87] on div "Swim" at bounding box center [220, 89] width 93 height 29
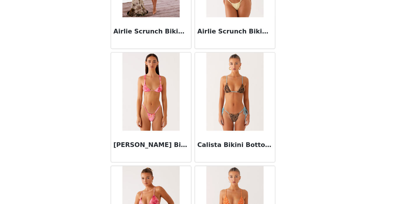
scroll to position [279, 0]
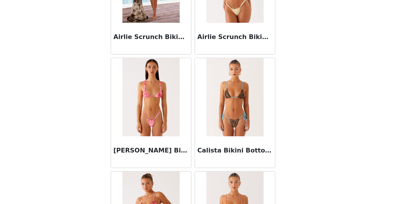
click at [242, 118] on img at bounding box center [237, 117] width 42 height 58
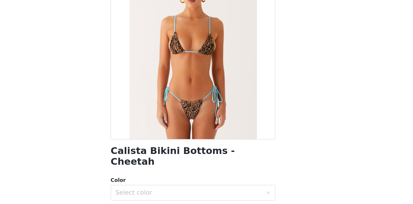
scroll to position [49, 0]
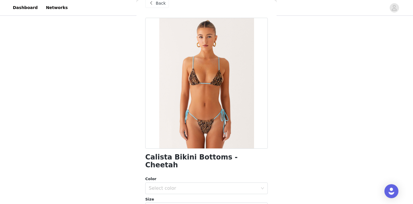
click at [155, 6] on div "Back" at bounding box center [157, 3] width 24 height 9
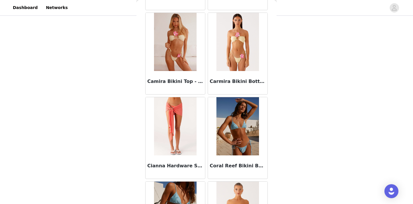
scroll to position [688, 0]
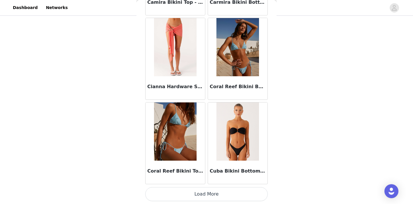
click at [211, 192] on button "Load More" at bounding box center [206, 194] width 122 height 14
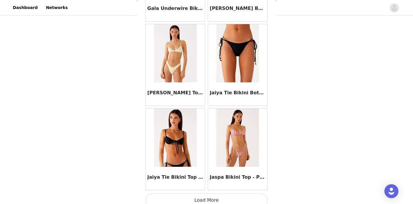
scroll to position [1533, 0]
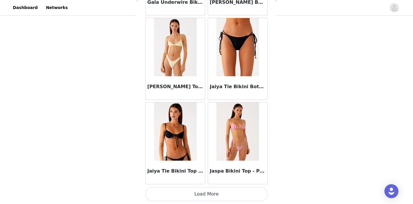
click at [197, 192] on button "Load More" at bounding box center [206, 194] width 122 height 14
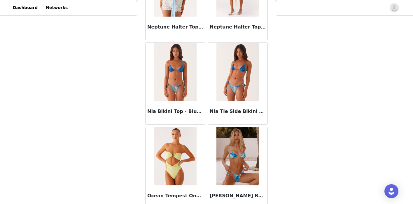
scroll to position [2378, 0]
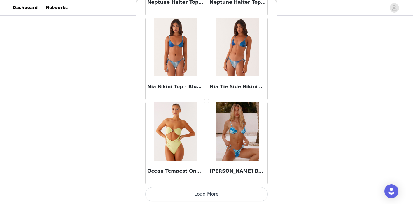
click at [194, 190] on button "Load More" at bounding box center [206, 194] width 122 height 14
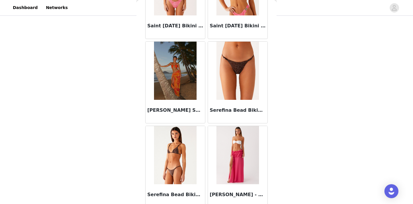
scroll to position [2698, 0]
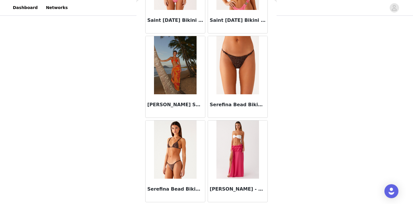
click at [235, 56] on img at bounding box center [237, 65] width 43 height 58
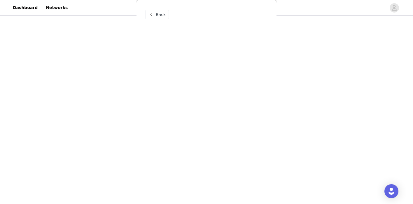
scroll to position [0, 0]
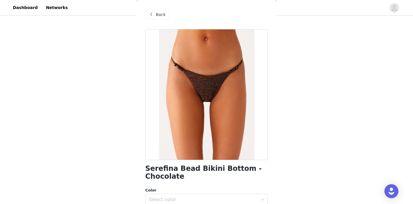
click at [165, 15] on div "Back" at bounding box center [157, 14] width 24 height 9
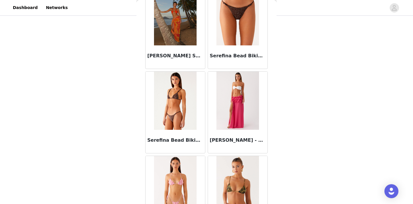
scroll to position [2740, 0]
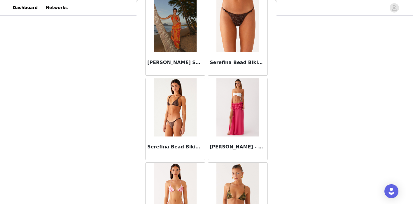
click at [185, 94] on img at bounding box center [175, 107] width 43 height 58
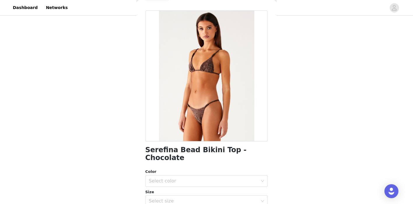
scroll to position [16, 0]
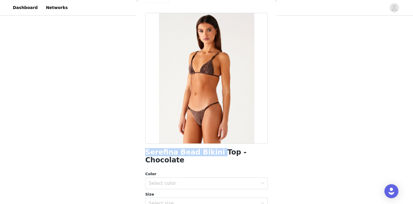
drag, startPoint x: 145, startPoint y: 152, endPoint x: 209, endPoint y: 155, distance: 63.9
click at [209, 155] on h1 "Serefina Bead Bikini Top - Chocolate" at bounding box center [206, 157] width 122 height 16
copy h1 "Serefina Bead Bikini"
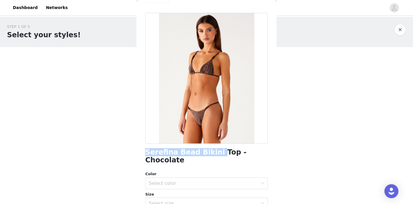
scroll to position [0, 0]
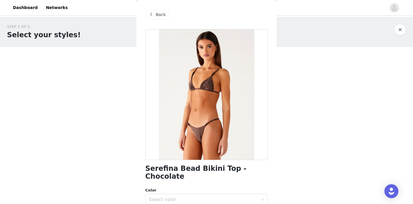
click at [157, 19] on div "Back" at bounding box center [157, 14] width 24 height 9
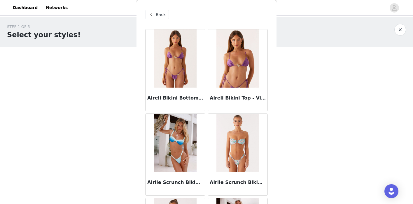
click at [160, 18] on div "Back" at bounding box center [157, 14] width 24 height 9
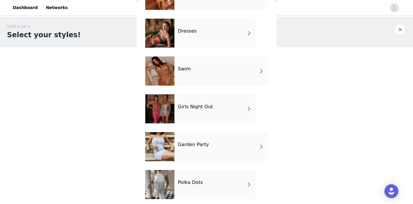
scroll to position [164, 0]
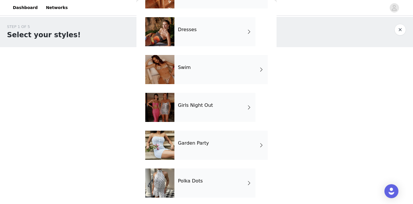
click at [198, 110] on div "Girls Night Out" at bounding box center [214, 107] width 81 height 29
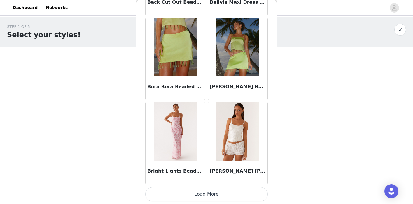
scroll to position [50, 0]
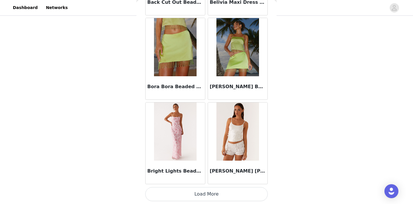
click at [199, 191] on button "Load More" at bounding box center [206, 194] width 122 height 14
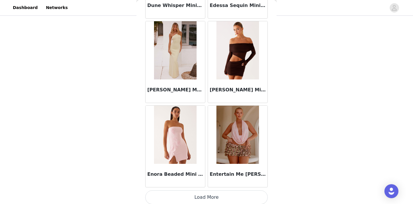
scroll to position [1530, 0]
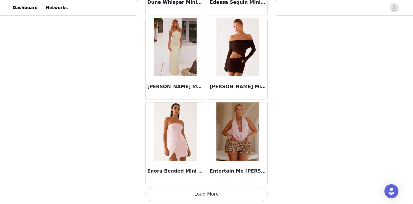
click at [201, 196] on button "Load More" at bounding box center [206, 194] width 122 height 14
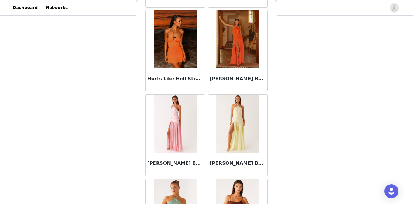
scroll to position [50, 0]
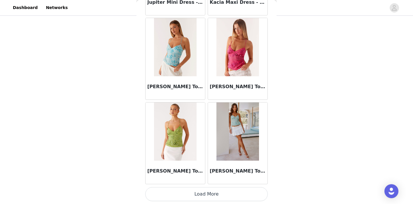
click at [203, 193] on button "Load More" at bounding box center [206, 194] width 122 height 14
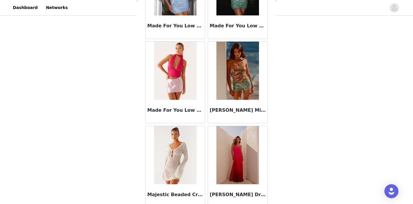
scroll to position [3223, 0]
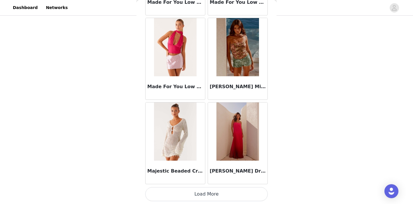
click at [206, 194] on button "Load More" at bounding box center [206, 194] width 122 height 14
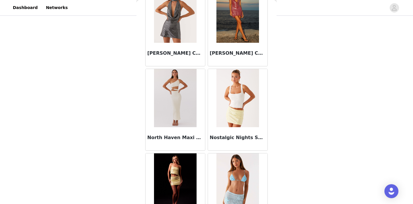
scroll to position [4068, 0]
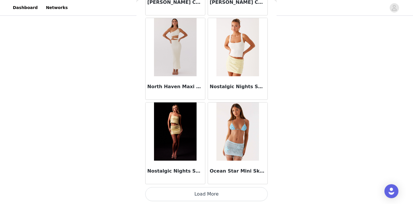
click at [202, 195] on button "Load More" at bounding box center [206, 194] width 122 height 14
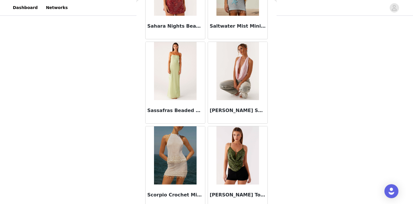
scroll to position [4914, 0]
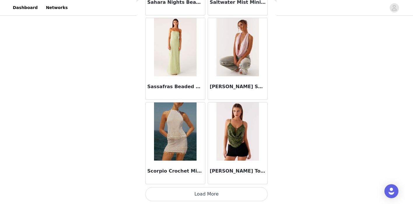
click at [202, 192] on button "Load More" at bounding box center [206, 194] width 122 height 14
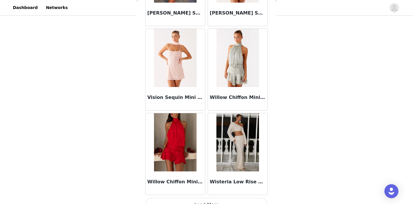
scroll to position [5759, 0]
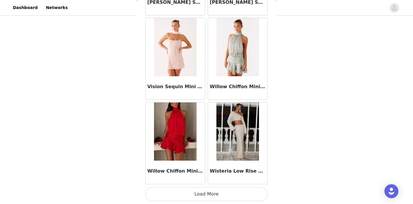
click at [202, 194] on button "Load More" at bounding box center [206, 194] width 122 height 14
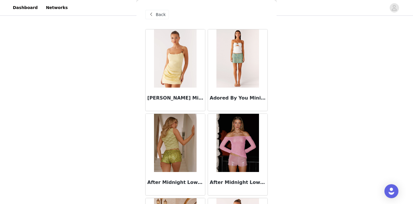
scroll to position [0, 0]
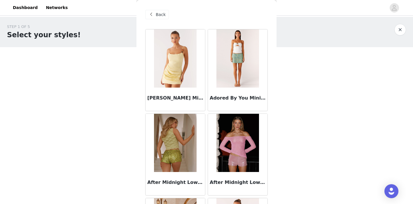
click at [155, 8] on div "Back" at bounding box center [206, 14] width 122 height 29
click at [155, 13] on div "Back" at bounding box center [157, 14] width 24 height 9
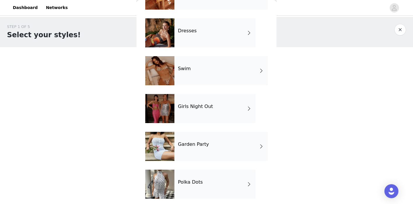
scroll to position [166, 0]
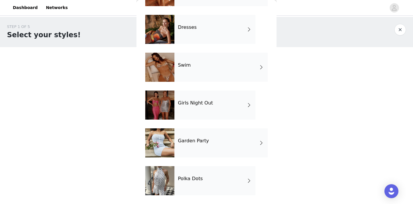
click at [192, 145] on div "Garden Party" at bounding box center [220, 143] width 93 height 29
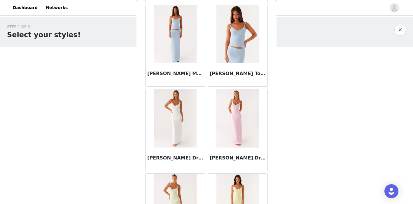
scroll to position [29, 0]
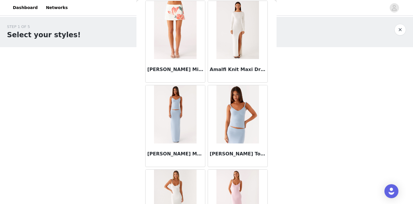
click at [178, 111] on img at bounding box center [175, 114] width 42 height 58
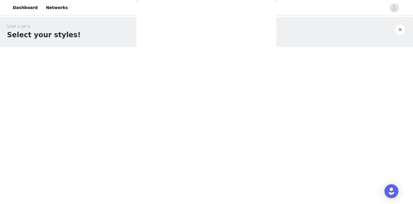
scroll to position [0, 0]
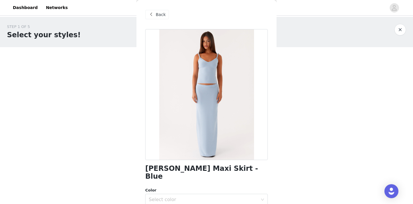
click at [162, 14] on span "Back" at bounding box center [161, 15] width 10 height 6
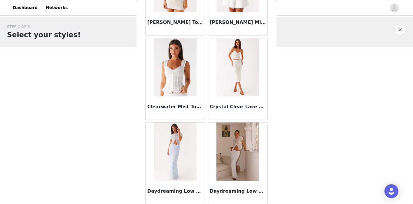
scroll to position [688, 0]
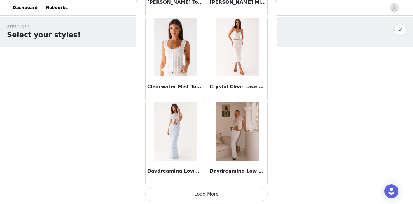
click at [229, 136] on img at bounding box center [237, 132] width 42 height 58
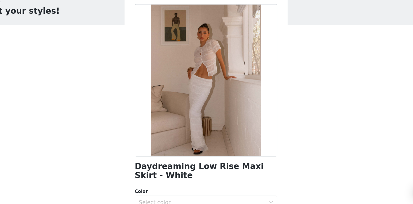
scroll to position [5, 0]
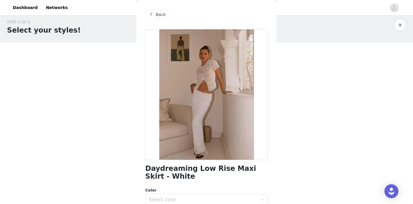
click at [161, 13] on span "Back" at bounding box center [161, 15] width 10 height 6
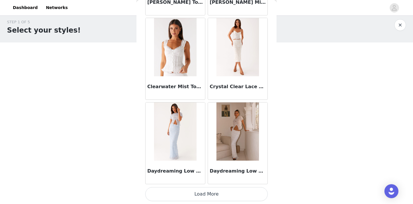
click at [203, 198] on button "Load More" at bounding box center [206, 194] width 122 height 14
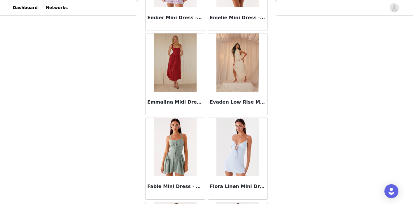
scroll to position [1264, 0]
click at [226, 77] on img at bounding box center [237, 62] width 42 height 58
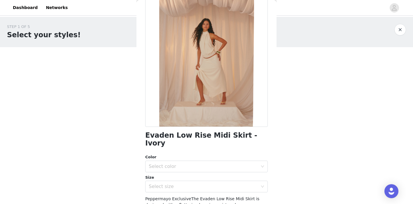
scroll to position [0, 0]
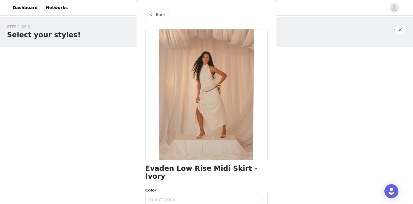
click at [156, 16] on span "Back" at bounding box center [161, 15] width 10 height 6
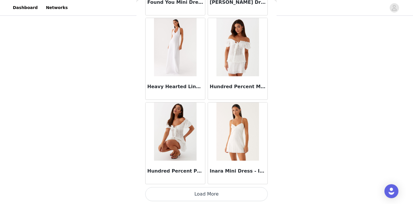
scroll to position [50, 0]
click at [208, 193] on button "Load More" at bounding box center [206, 194] width 122 height 14
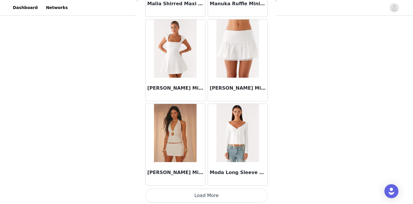
scroll to position [2378, 0]
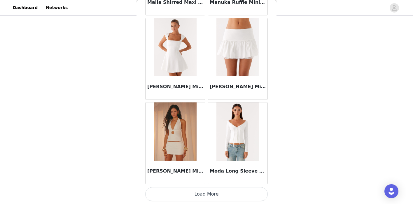
click at [207, 194] on button "Load More" at bounding box center [206, 194] width 122 height 14
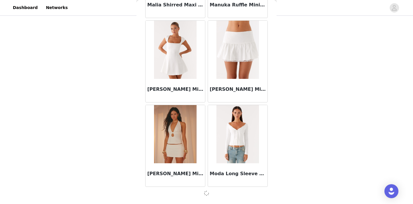
scroll to position [2375, 0]
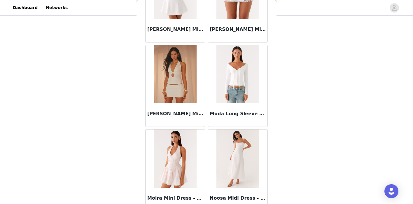
click at [177, 59] on img at bounding box center [175, 74] width 42 height 58
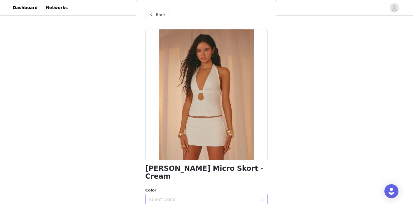
scroll to position [0, 0]
click at [159, 12] on span "Back" at bounding box center [161, 14] width 10 height 6
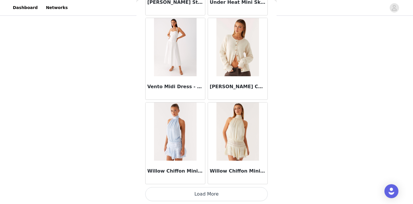
click at [207, 196] on button "Load More" at bounding box center [206, 194] width 122 height 14
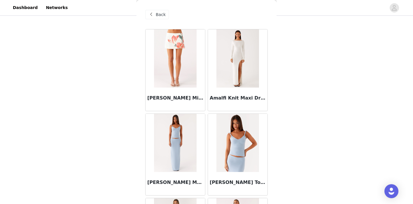
scroll to position [0, 0]
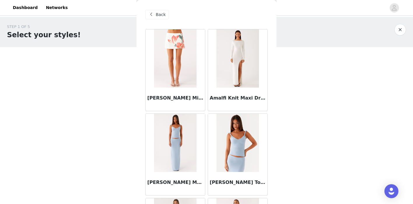
click at [158, 13] on span "Back" at bounding box center [161, 15] width 10 height 6
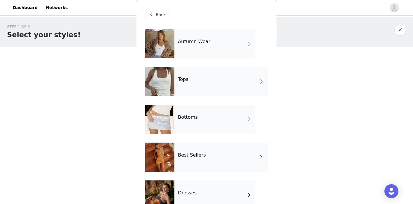
click at [193, 51] on div "Autumn Wear" at bounding box center [214, 43] width 81 height 29
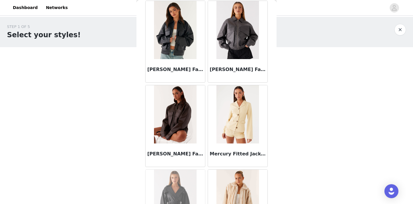
click at [189, 114] on img at bounding box center [175, 114] width 42 height 58
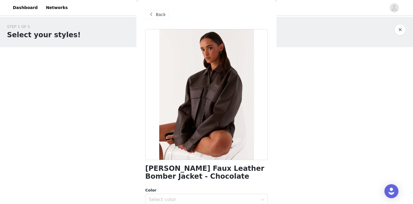
click at [158, 17] on span "Back" at bounding box center [161, 15] width 10 height 6
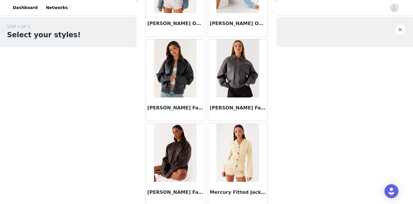
click at [184, 84] on img at bounding box center [175, 68] width 42 height 58
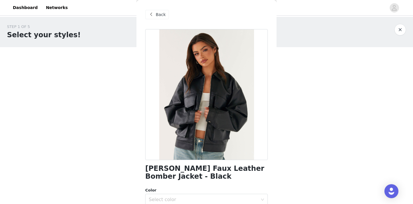
click at [154, 14] on div "Back" at bounding box center [157, 14] width 24 height 9
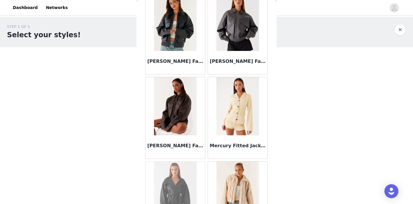
click at [246, 32] on img at bounding box center [237, 22] width 43 height 58
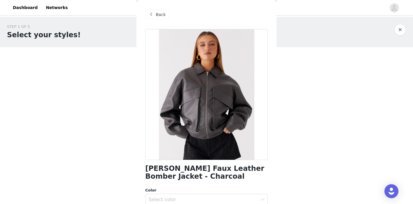
click at [159, 12] on span "Back" at bounding box center [161, 15] width 10 height 6
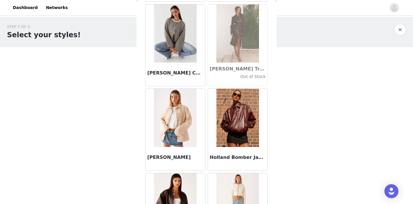
scroll to position [50, 0]
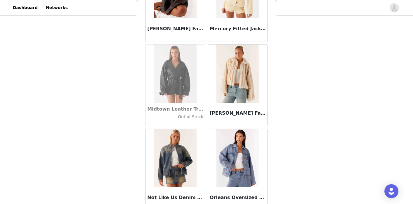
click at [229, 80] on img at bounding box center [237, 74] width 42 height 58
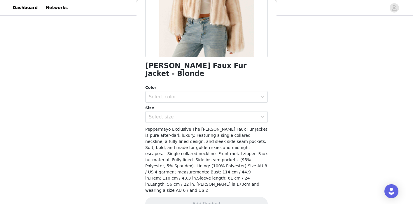
scroll to position [0, 0]
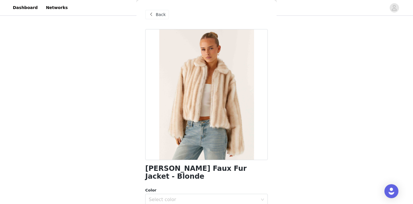
click at [159, 18] on div "Back" at bounding box center [157, 14] width 24 height 9
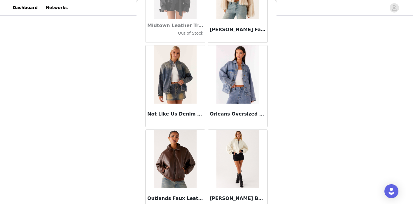
scroll to position [688, 0]
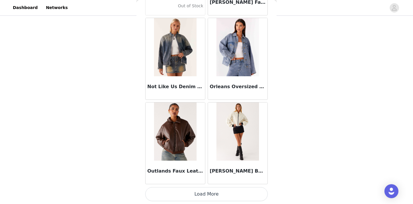
click at [214, 191] on button "Load More" at bounding box center [206, 194] width 122 height 14
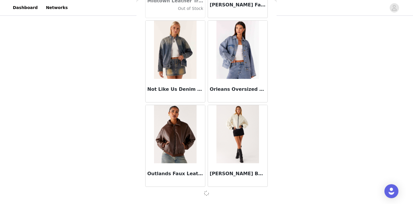
scroll to position [50, 0]
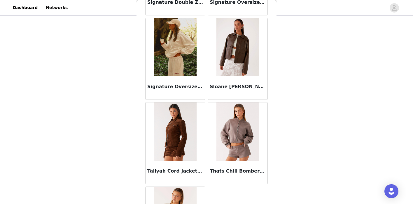
click at [232, 52] on img at bounding box center [237, 47] width 42 height 58
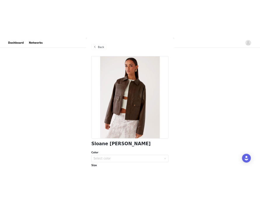
scroll to position [46, 0]
